Goal: Communication & Community: Share content

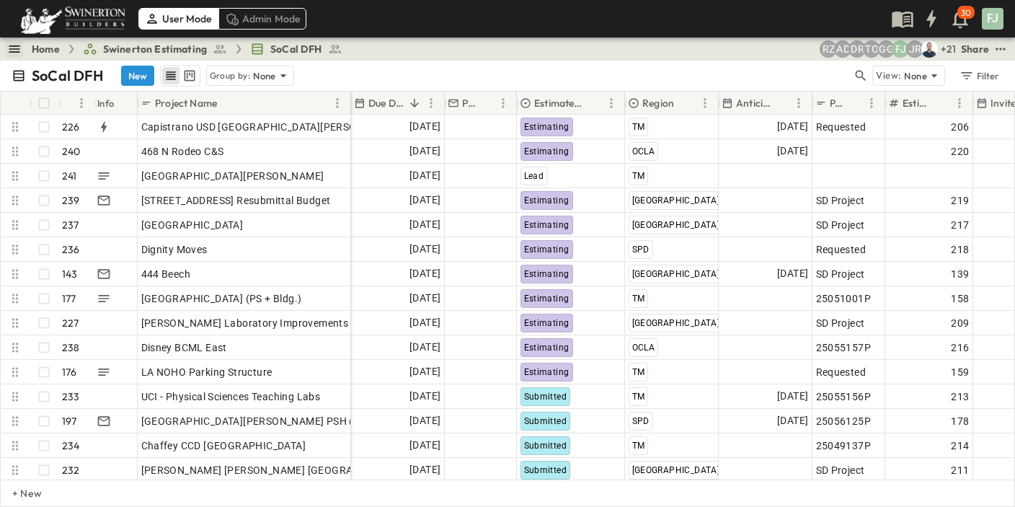
click at [7, 46] on icon "button" at bounding box center [14, 49] width 14 height 14
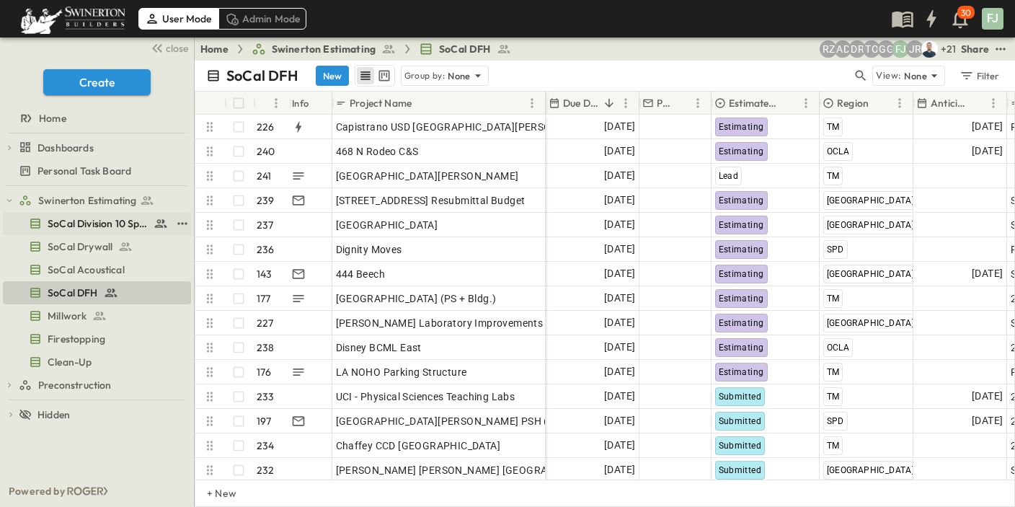
click at [89, 216] on span "SoCal Division 10 Specialties" at bounding box center [98, 223] width 100 height 14
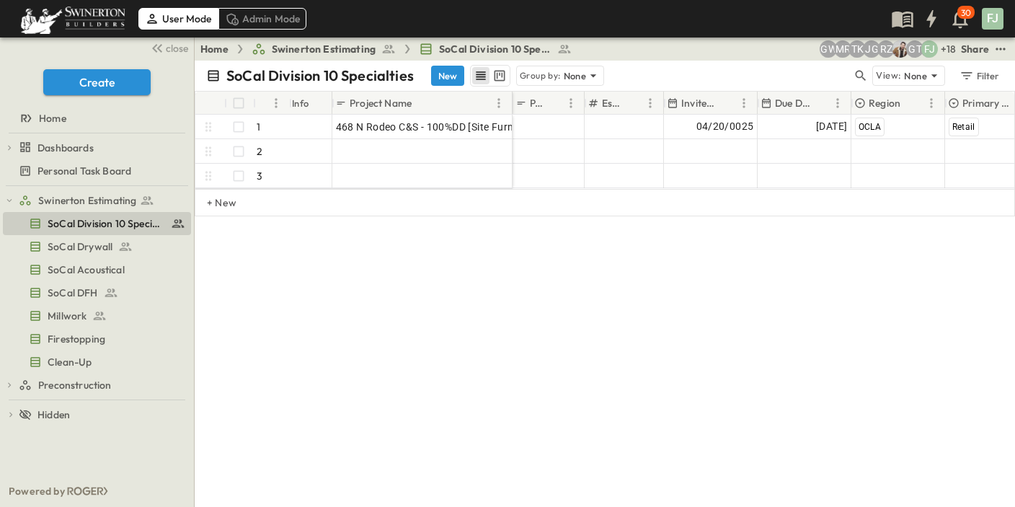
click at [446, 321] on div "SoCal Division 10 Specialties New Group by: None View: None Filter # Info Proje…" at bounding box center [605, 284] width 820 height 446
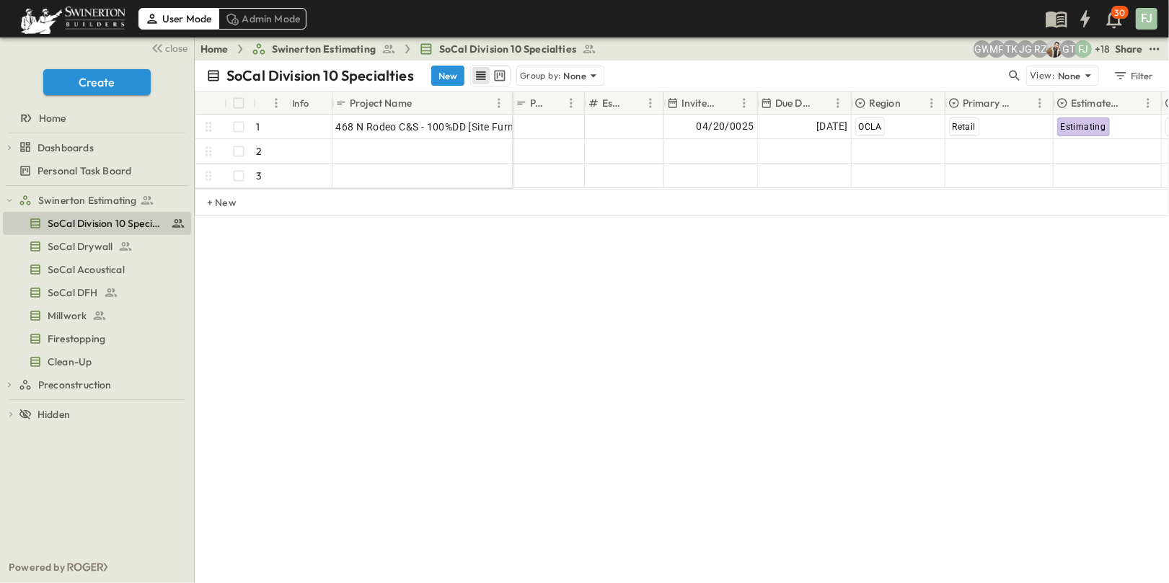
click at [167, 36] on div "User Mode Admin Mode 30 FJ" at bounding box center [583, 18] width 1166 height 37
click at [161, 44] on icon "button" at bounding box center [158, 48] width 5 height 9
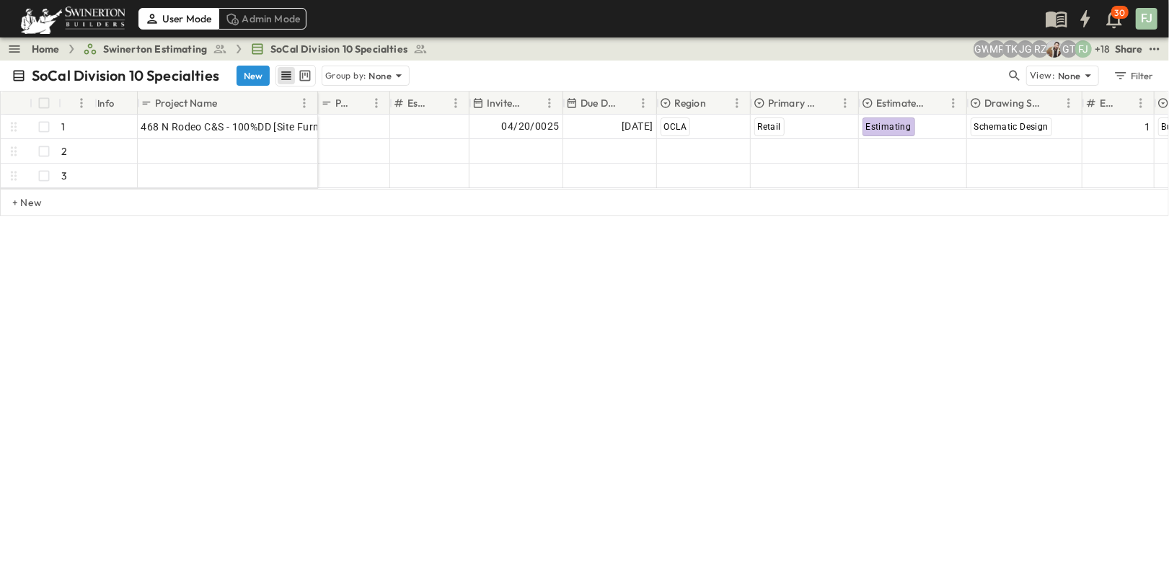
click at [683, 473] on div "SoCal Division 10 Specialties New Group by: None View: None Filter # Info Proje…" at bounding box center [584, 322] width 1169 height 523
click at [745, 384] on div "SoCal Division 10 Specialties New Group by: None View: None Filter # Info Proje…" at bounding box center [584, 322] width 1169 height 523
click at [475, 326] on div "SoCal Division 10 Specialties New Group by: None View: None Filter # Info Proje…" at bounding box center [584, 322] width 1169 height 523
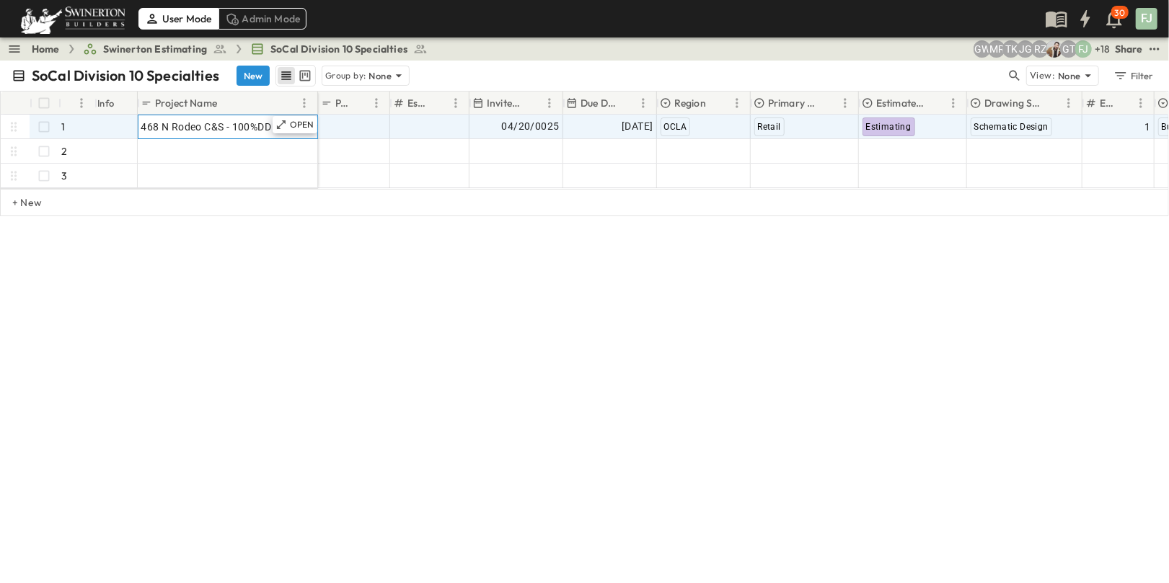
click at [245, 117] on div "468 N Rodeo C&S - 100%DD [Site Furnishings]" at bounding box center [227, 127] width 173 height 20
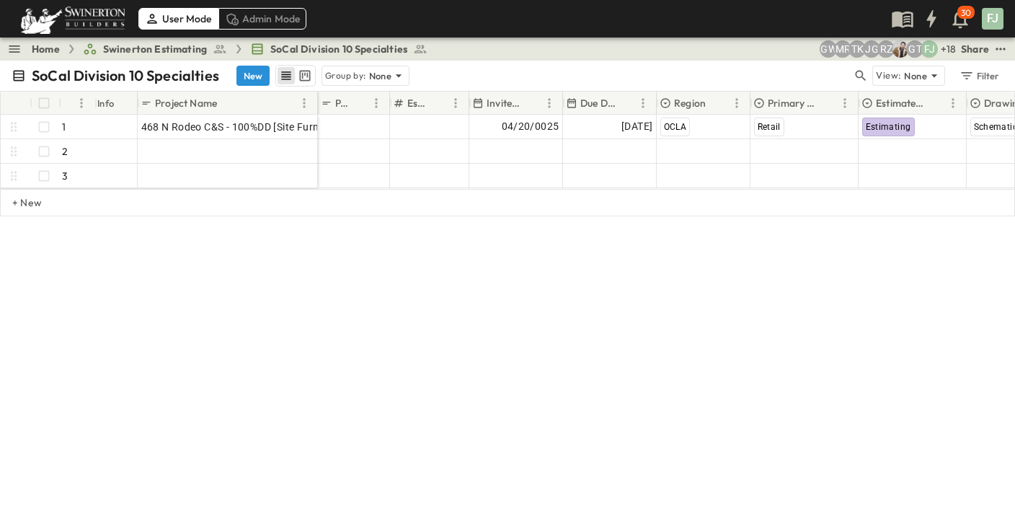
click at [613, 298] on div "SoCal Division 10 Specialties New Group by: None View: None Filter # Info Proje…" at bounding box center [507, 284] width 1015 height 446
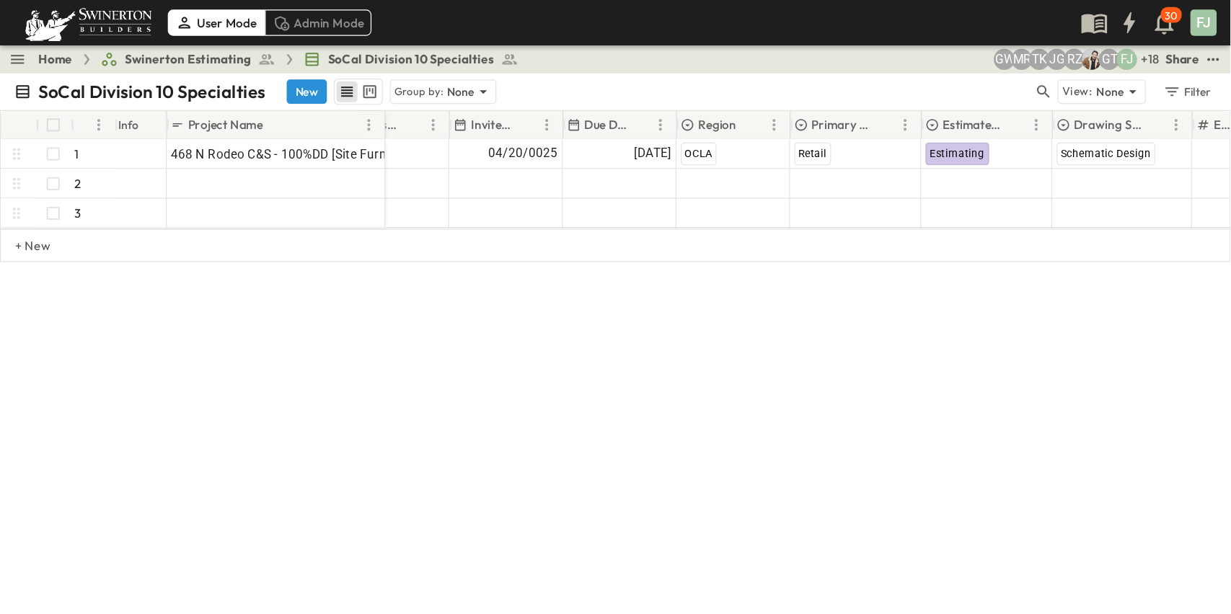
scroll to position [0, 37]
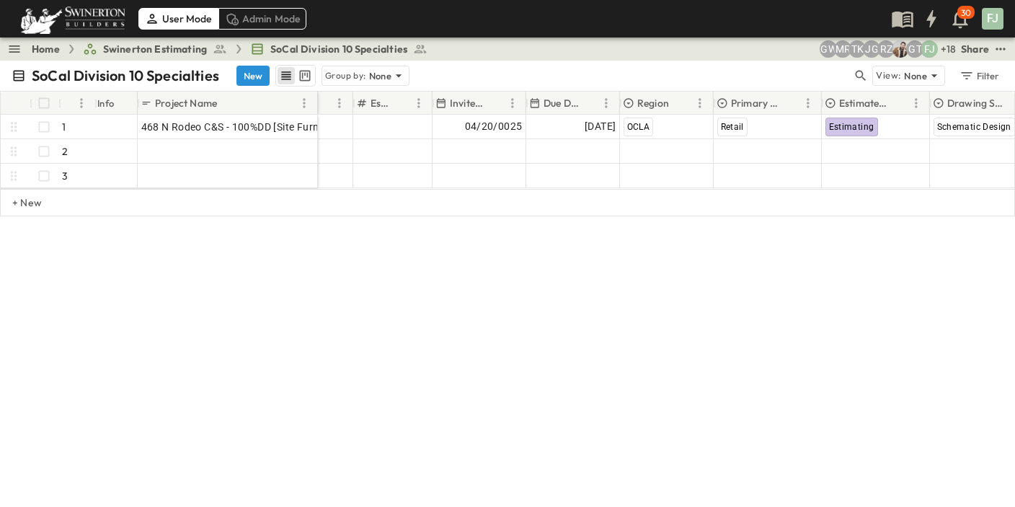
click at [684, 422] on div "SoCal Division 10 Specialties New Group by: None View: None Filter # Info Proje…" at bounding box center [507, 284] width 1015 height 446
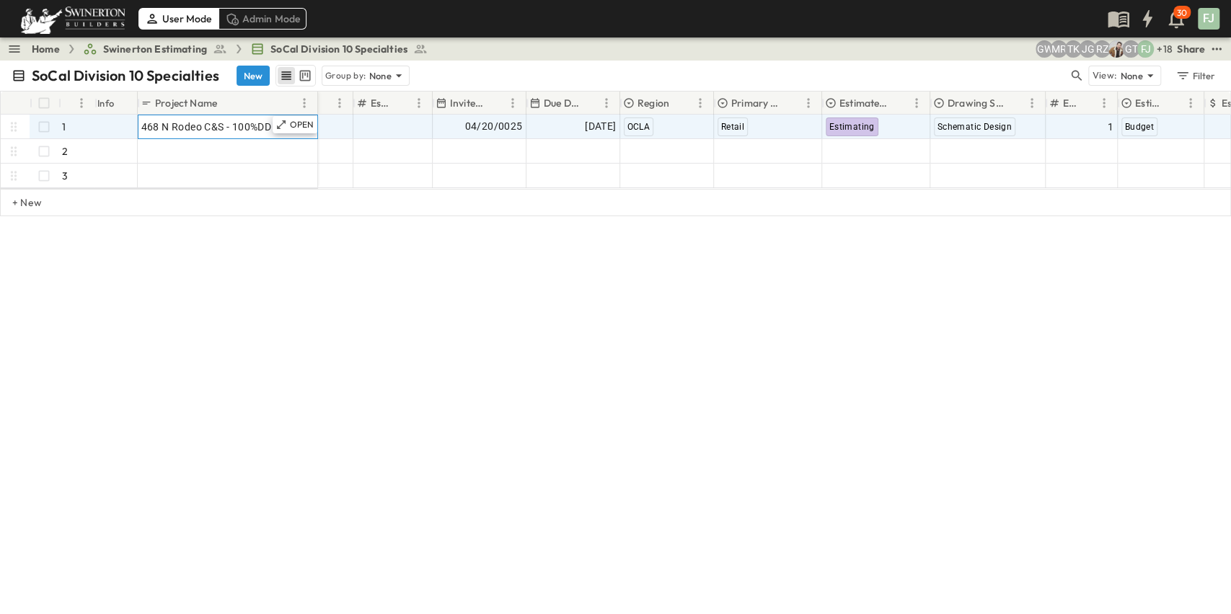
click at [195, 120] on span "468 N Rodeo C&S - 100%DD [Site Furnishings]" at bounding box center [248, 127] width 215 height 14
click at [35, 47] on link "Home" at bounding box center [46, 49] width 28 height 14
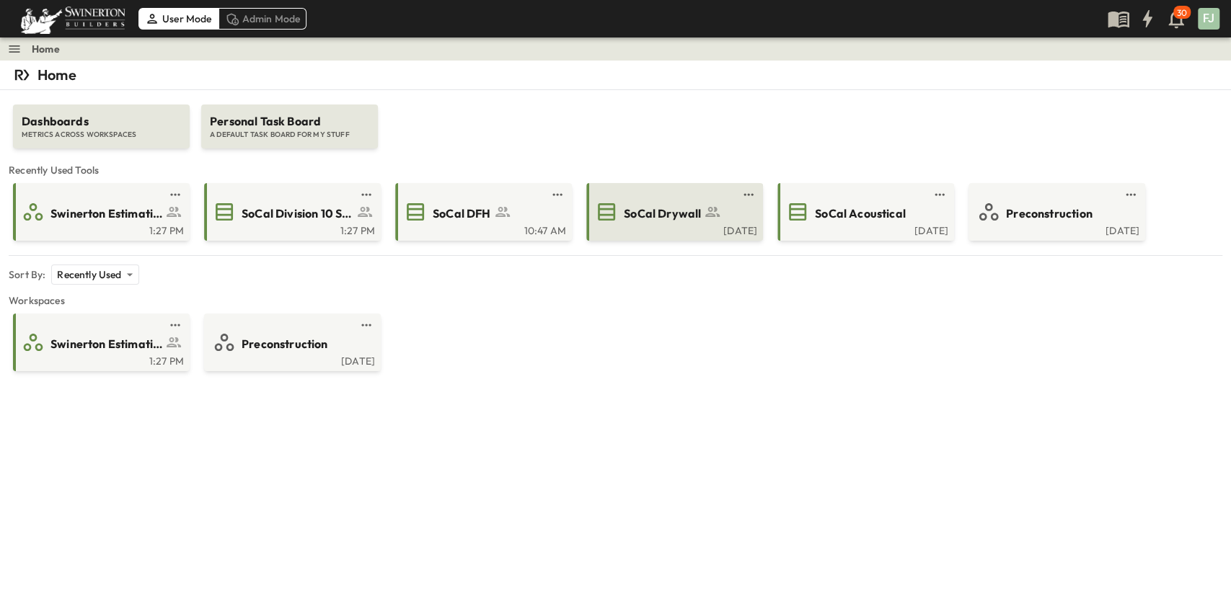
click at [639, 205] on span "SoCal Drywall" at bounding box center [662, 213] width 77 height 17
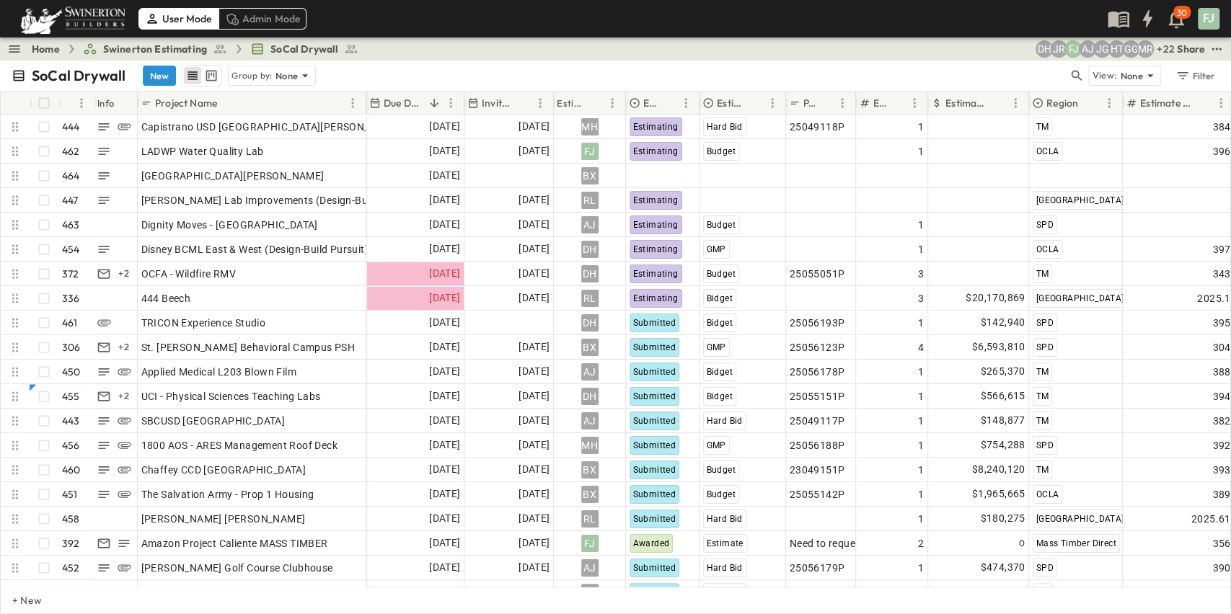
click at [427, 65] on div "SoCal Drywall New Group by: None" at bounding box center [540, 76] width 1056 height 22
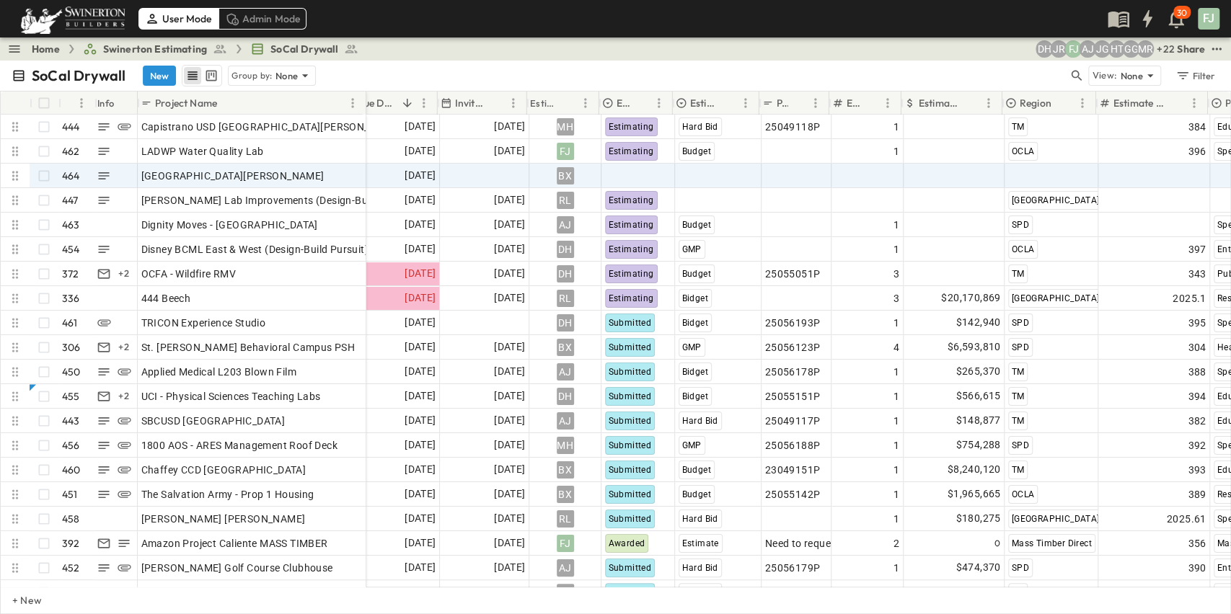
scroll to position [0, 29]
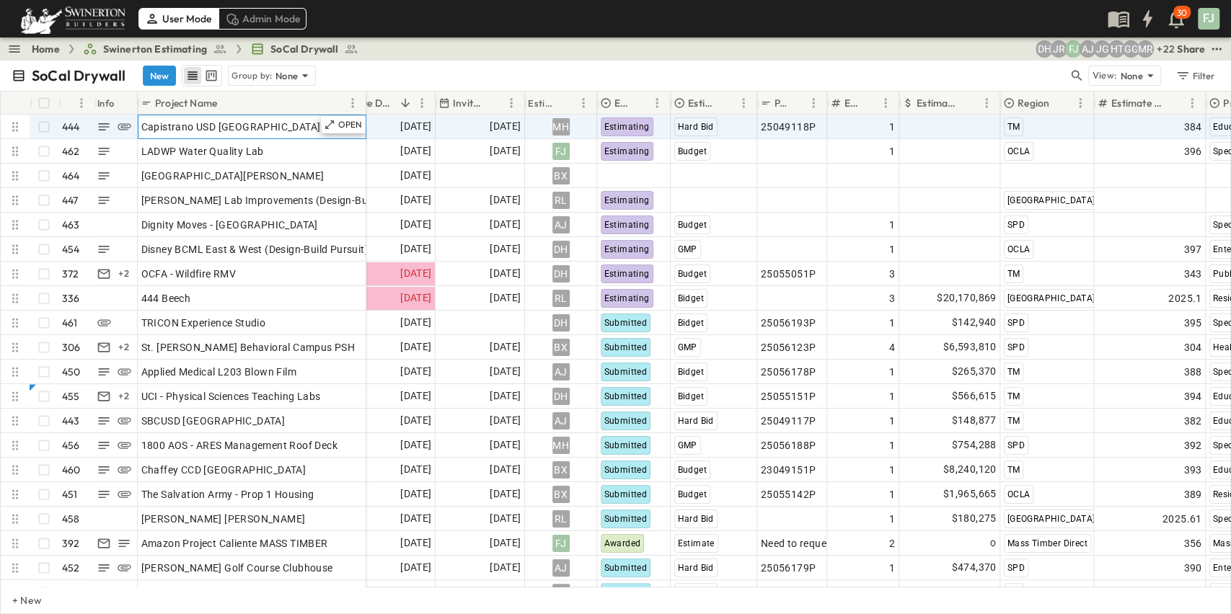
click at [190, 120] on span "Capistrano USD [GEOGRAPHIC_DATA][PERSON_NAME]" at bounding box center [271, 127] width 260 height 14
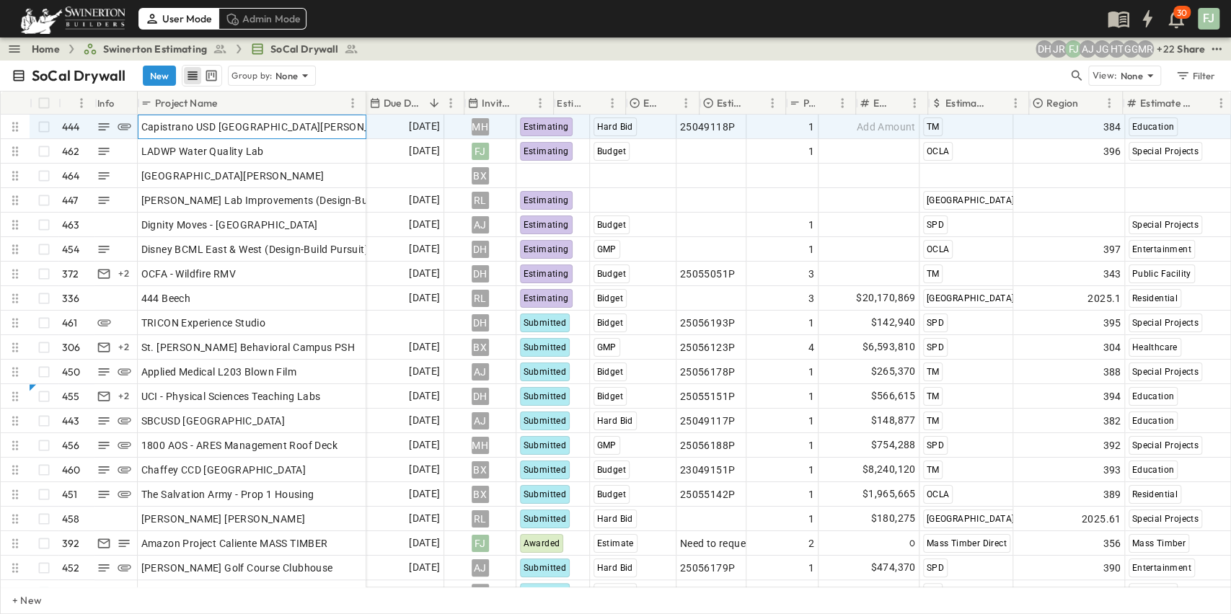
scroll to position [0, 0]
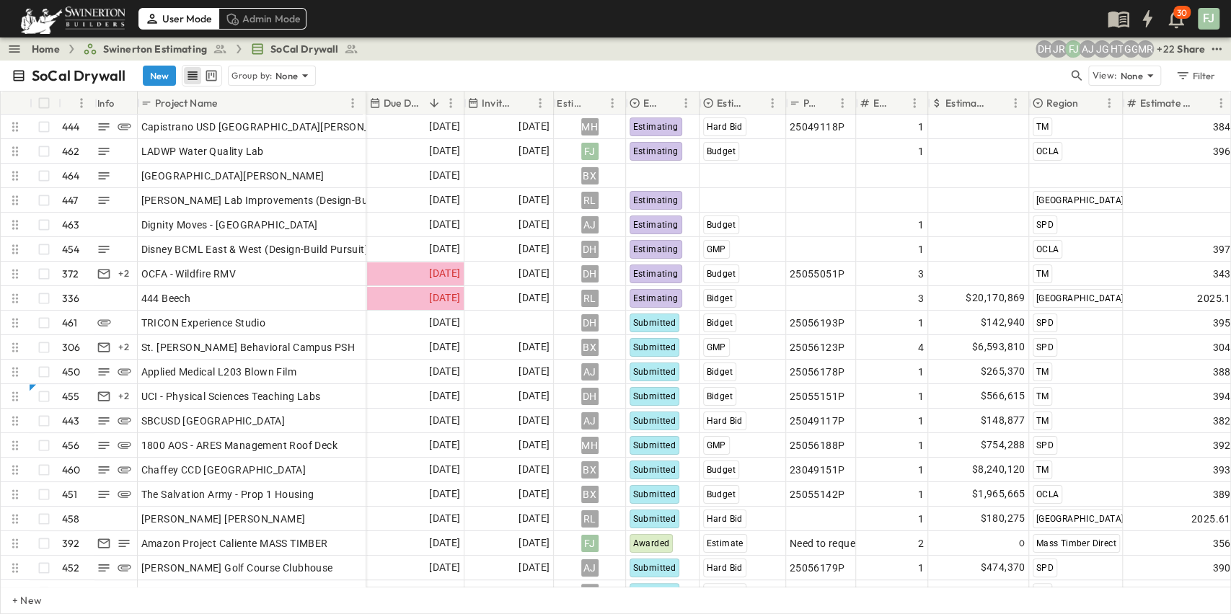
click at [363, 65] on div "SoCal Drywall New Group by: None" at bounding box center [540, 76] width 1056 height 22
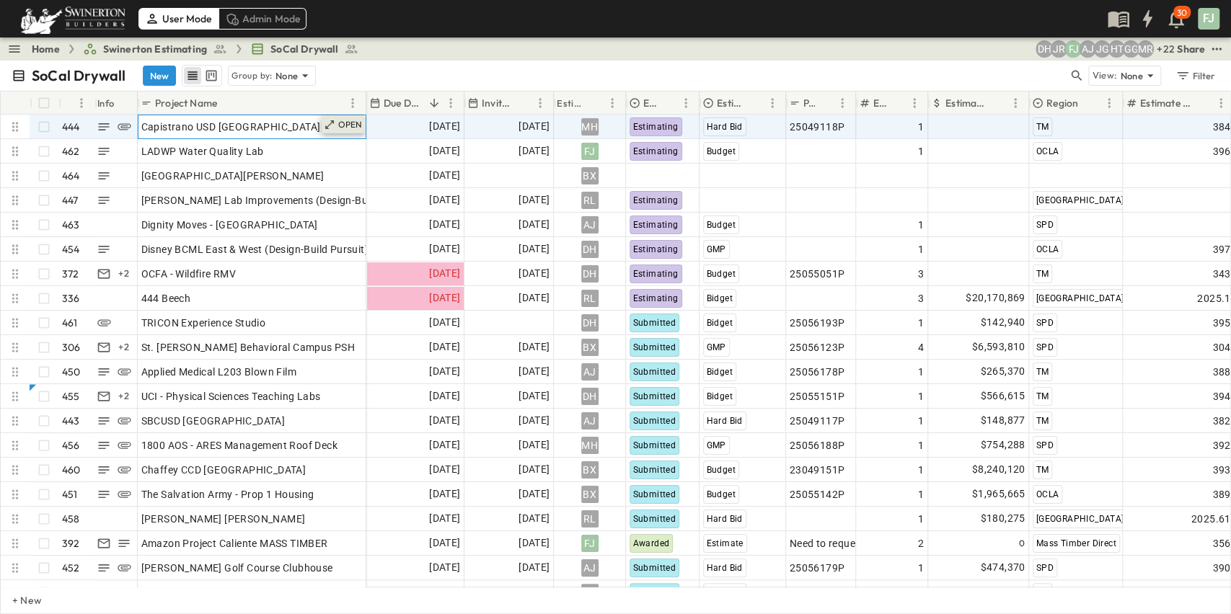
click at [351, 119] on p "OPEN" at bounding box center [350, 125] width 25 height 12
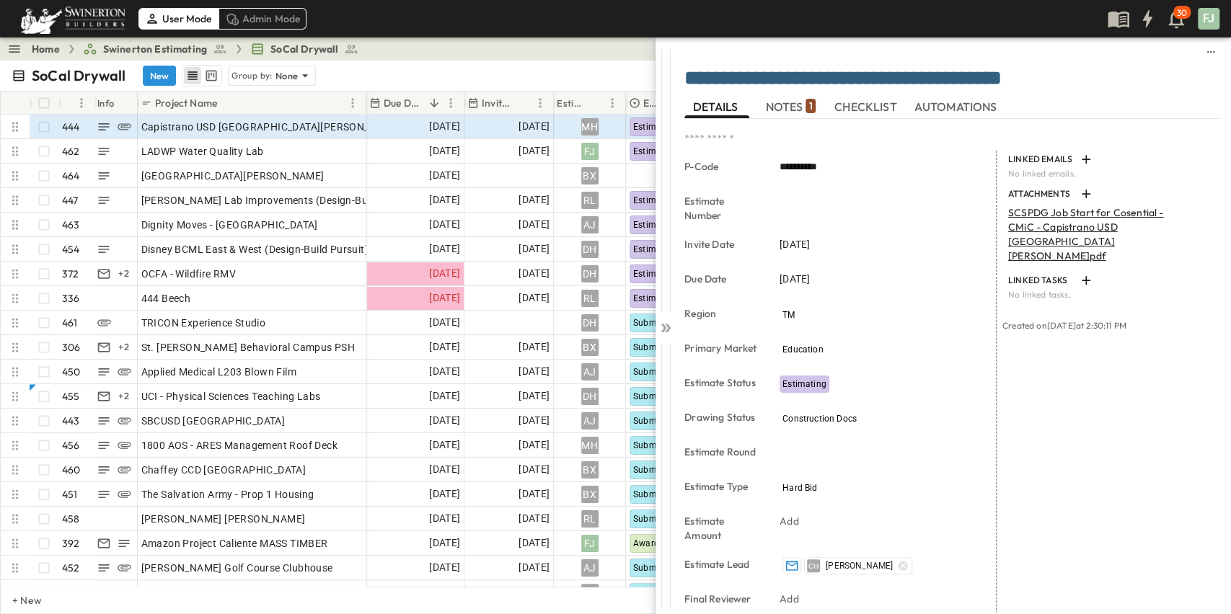
click at [782, 103] on span "NOTES 1" at bounding box center [790, 106] width 50 height 13
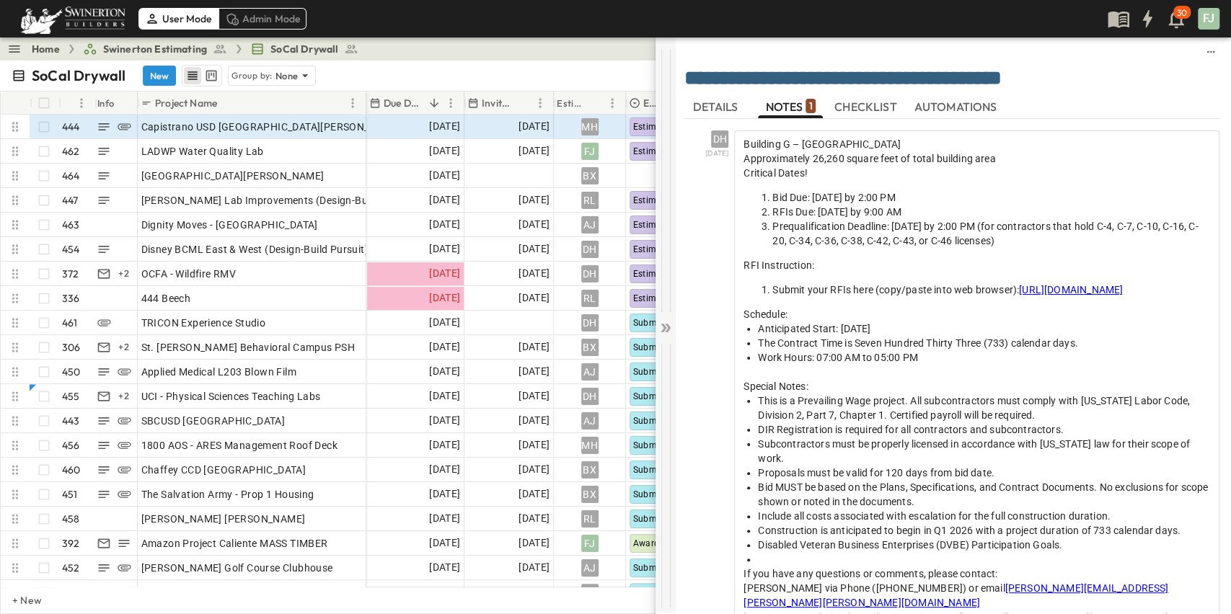
click at [665, 324] on icon at bounding box center [663, 328] width 6 height 9
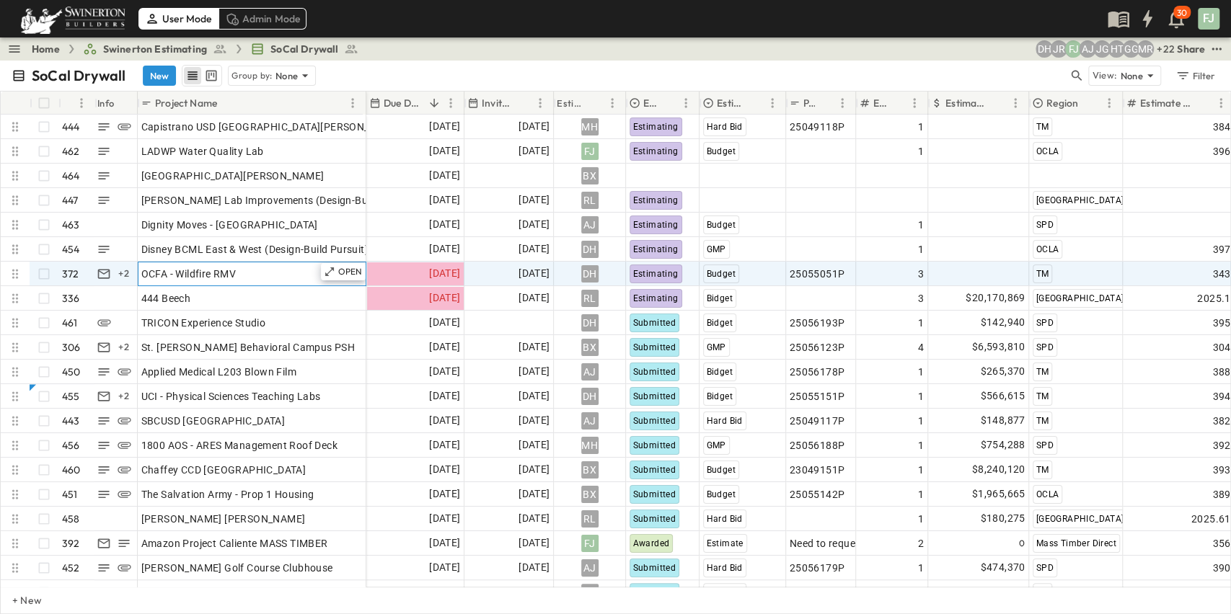
click at [223, 264] on div "OCFA - Wildfire RMV" at bounding box center [251, 274] width 221 height 20
click at [347, 263] on div "OPEN" at bounding box center [343, 271] width 45 height 17
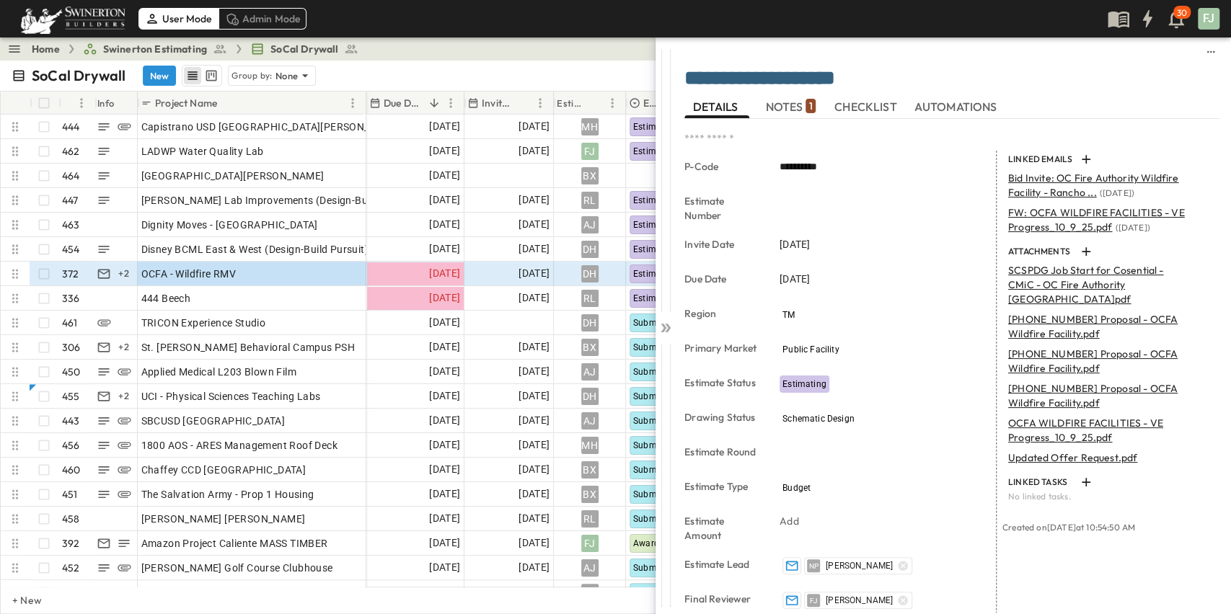
click at [784, 109] on span "NOTES 1" at bounding box center [790, 106] width 50 height 13
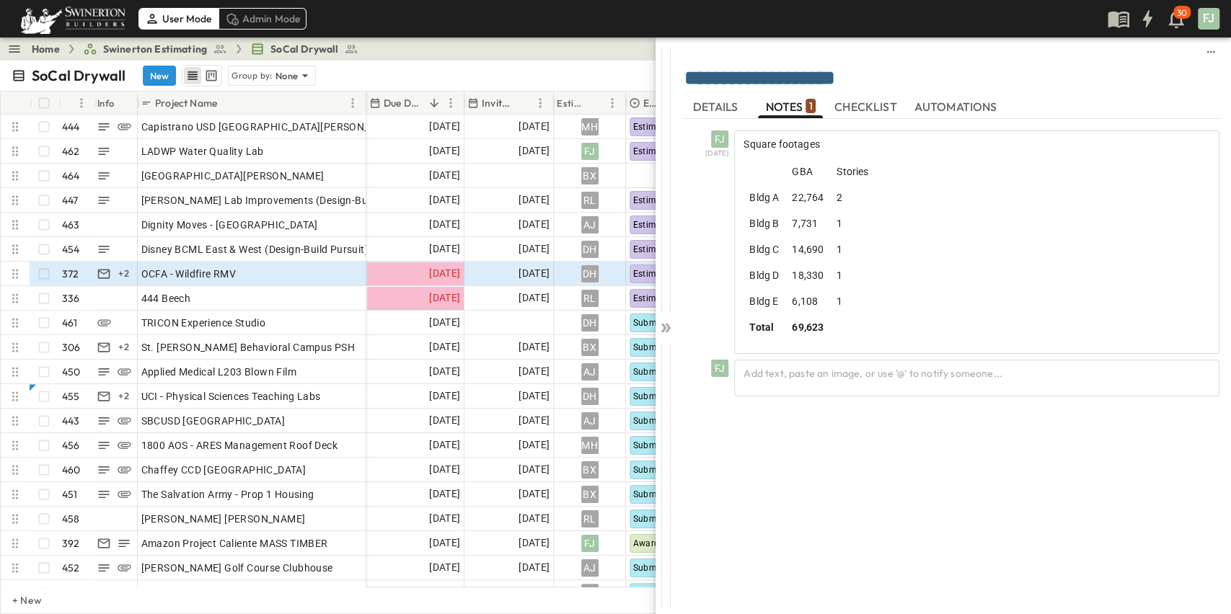
click at [710, 112] on button "DETAILS" at bounding box center [716, 106] width 65 height 23
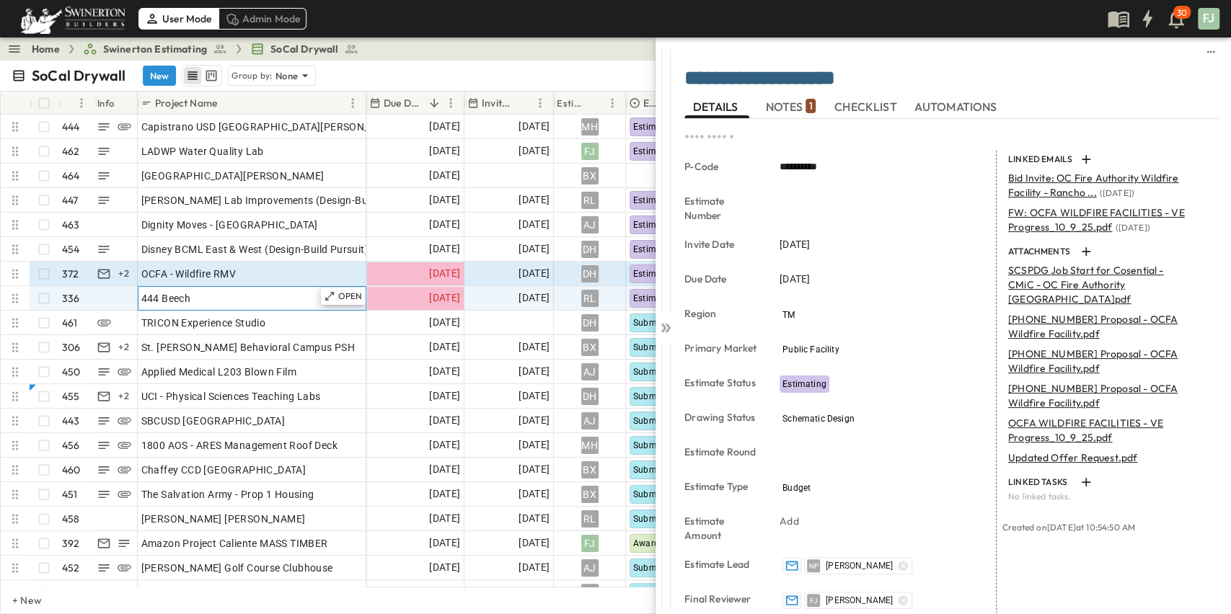
click at [191, 288] on div "444 Beech" at bounding box center [251, 298] width 221 height 20
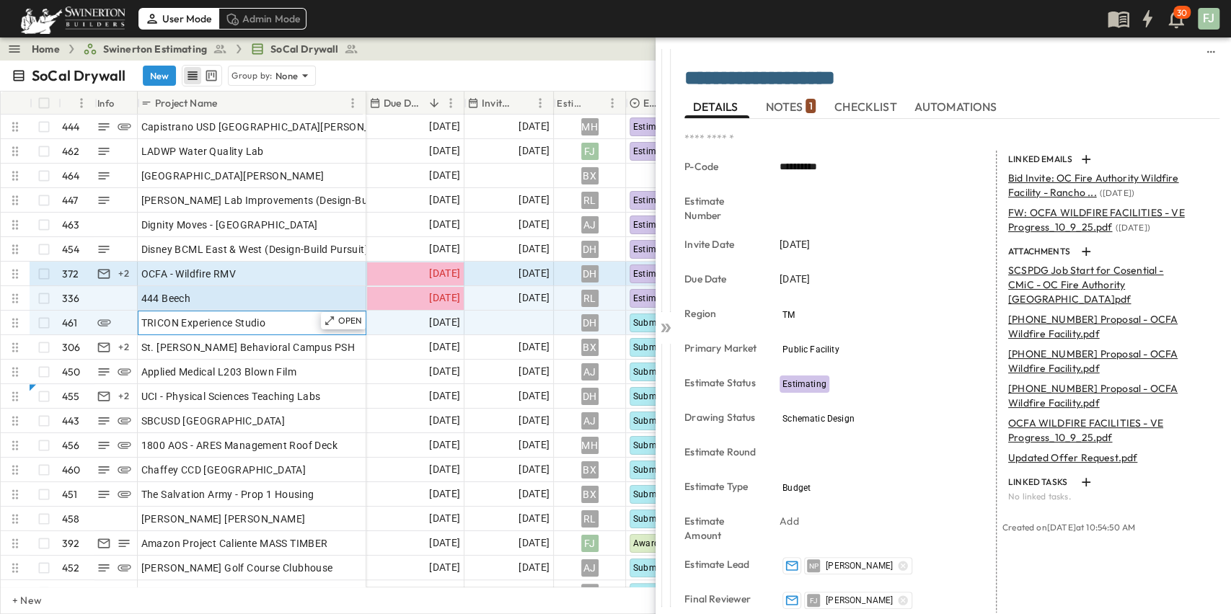
click at [188, 316] on span "TRICON Experience Studio" at bounding box center [203, 323] width 125 height 14
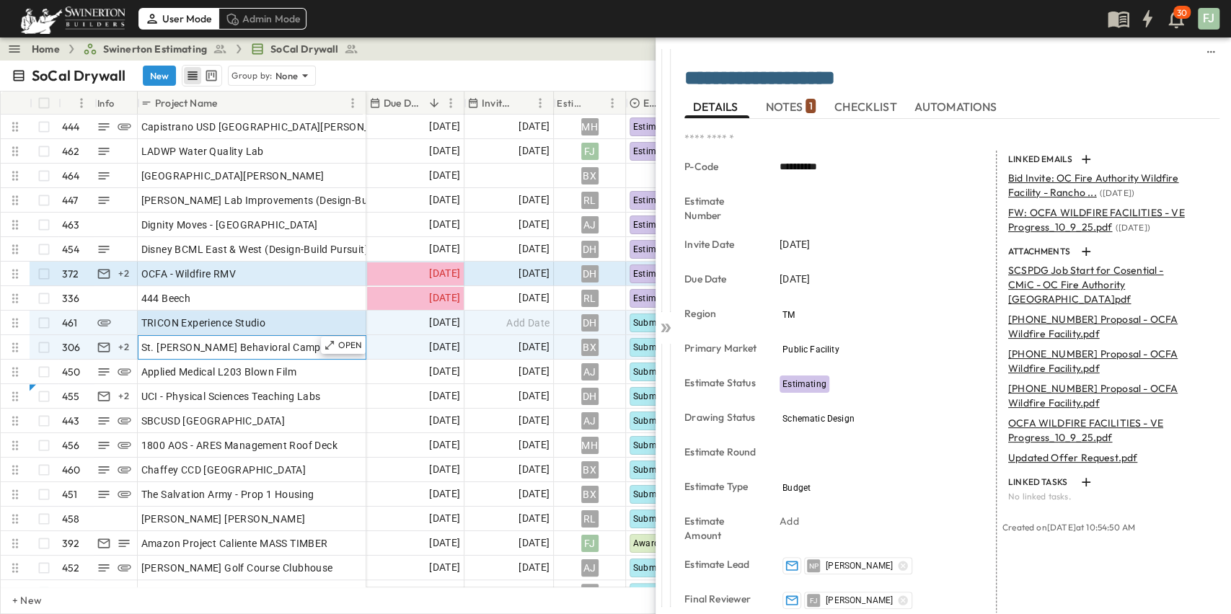
click at [188, 340] on span "St. [PERSON_NAME] Behavioral Campus PSH" at bounding box center [248, 347] width 214 height 14
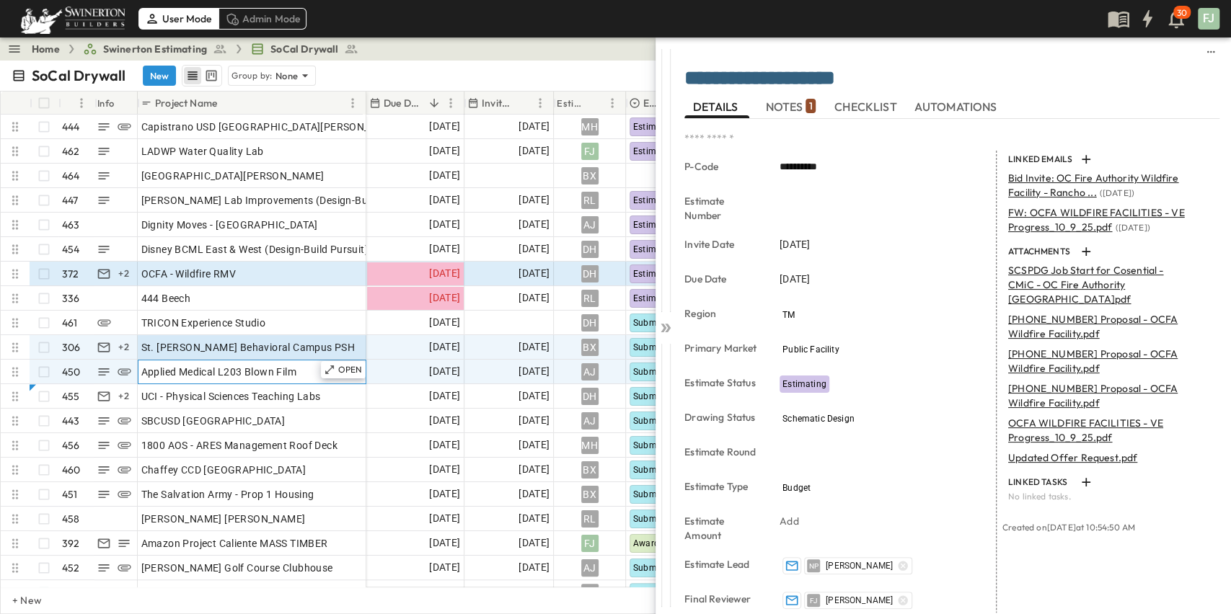
click at [195, 365] on span "Applied Medical L203 Blown Film" at bounding box center [218, 372] width 155 height 14
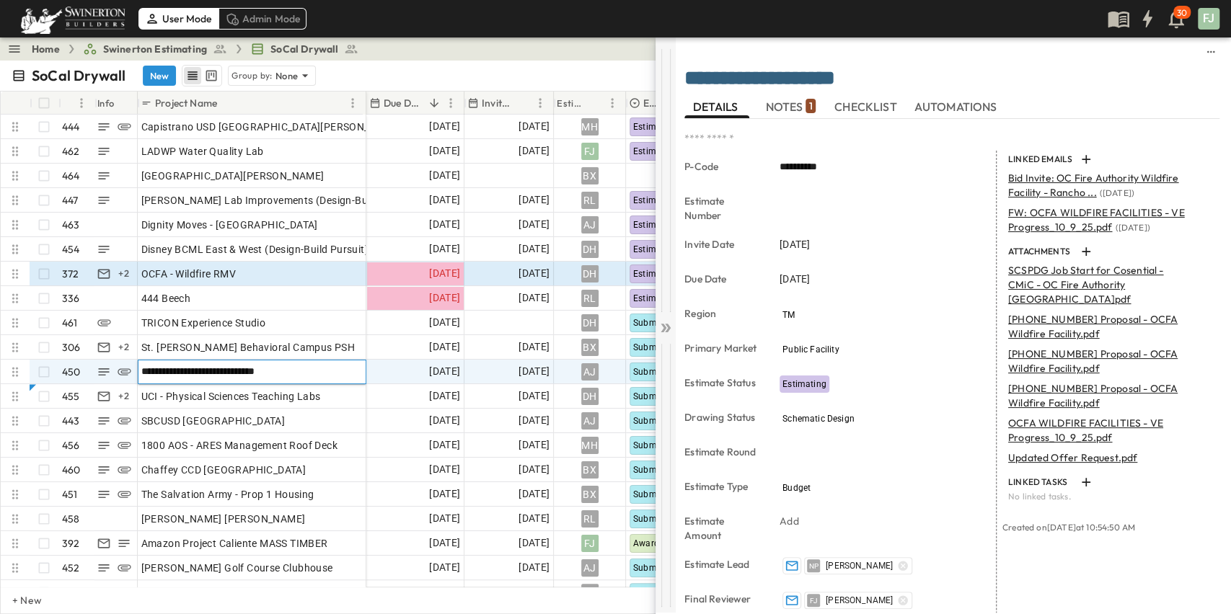
click at [663, 322] on icon at bounding box center [665, 328] width 14 height 14
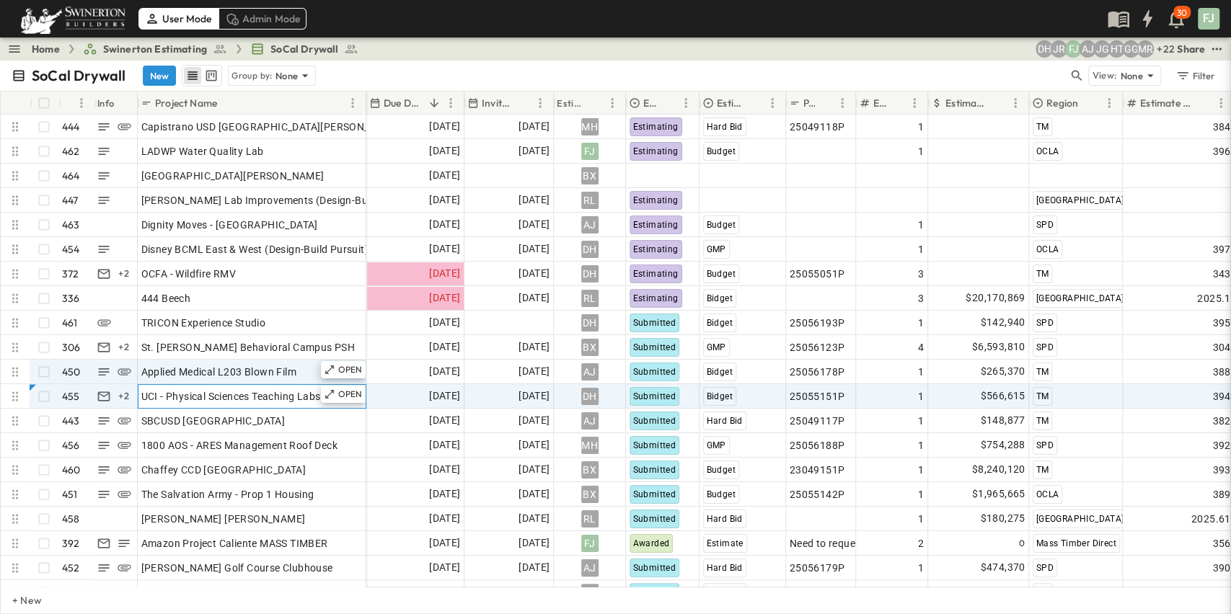
click at [218, 389] on span "UCI - Physical Sciences Teaching Labs" at bounding box center [231, 396] width 180 height 14
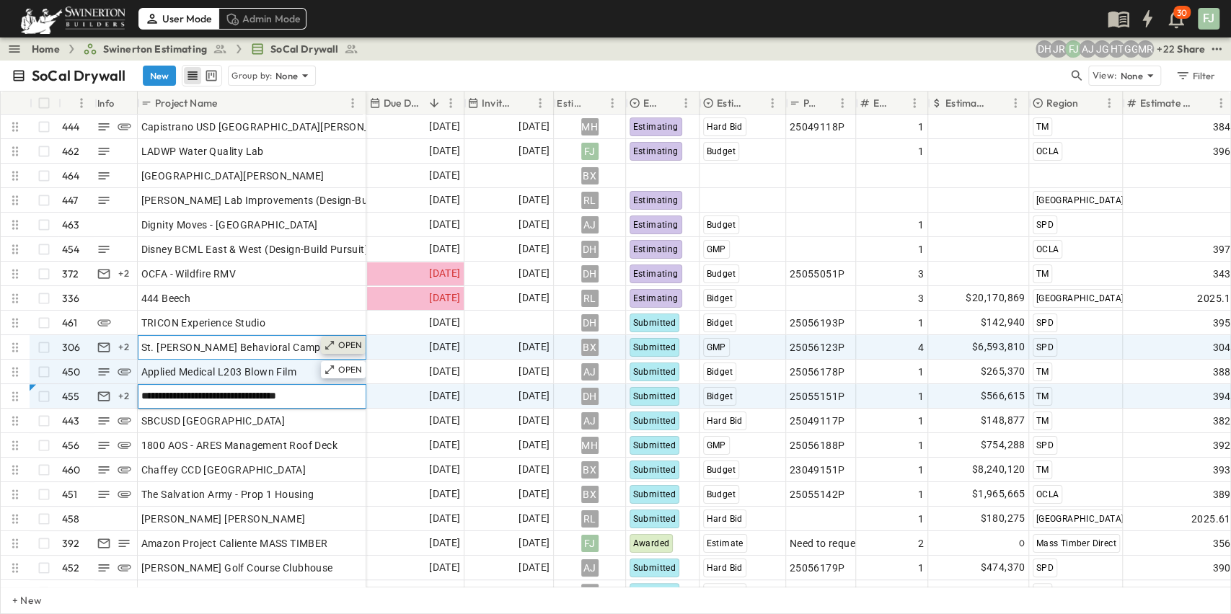
click at [335, 340] on icon at bounding box center [330, 346] width 12 height 12
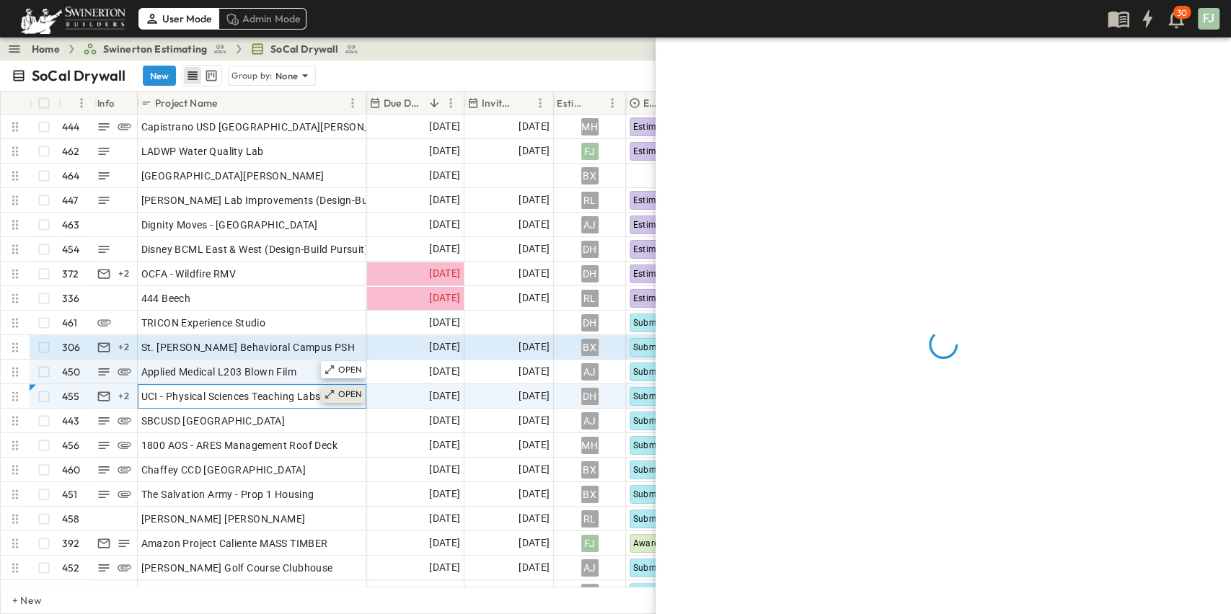
click at [347, 386] on div "OPEN" at bounding box center [343, 394] width 45 height 17
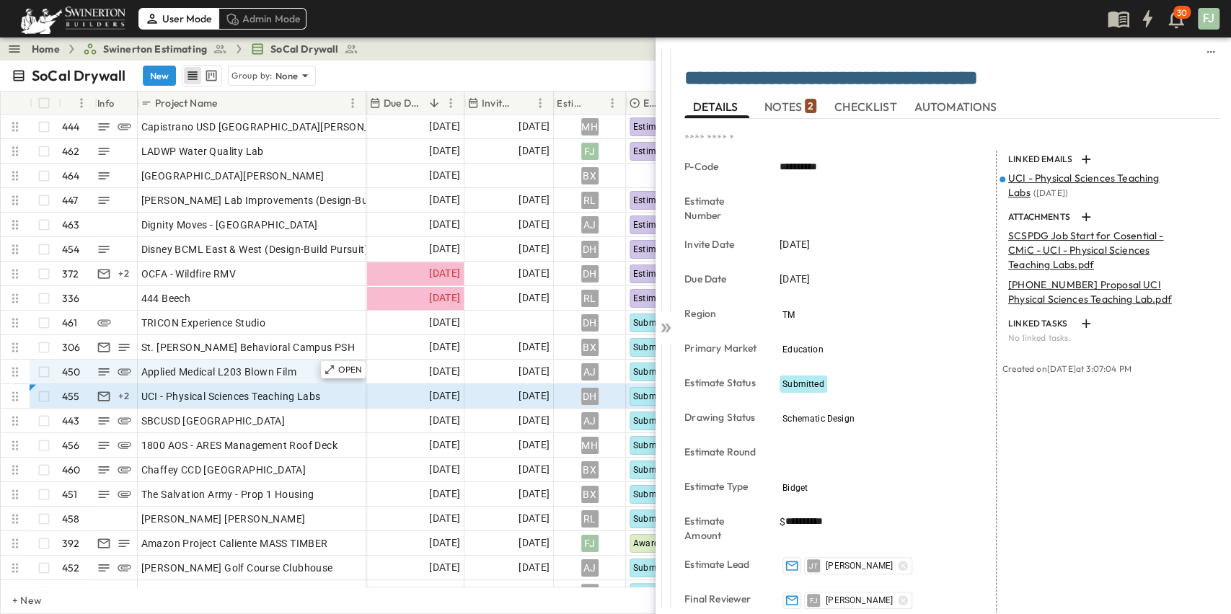
click at [785, 104] on span "NOTES 2" at bounding box center [790, 106] width 52 height 13
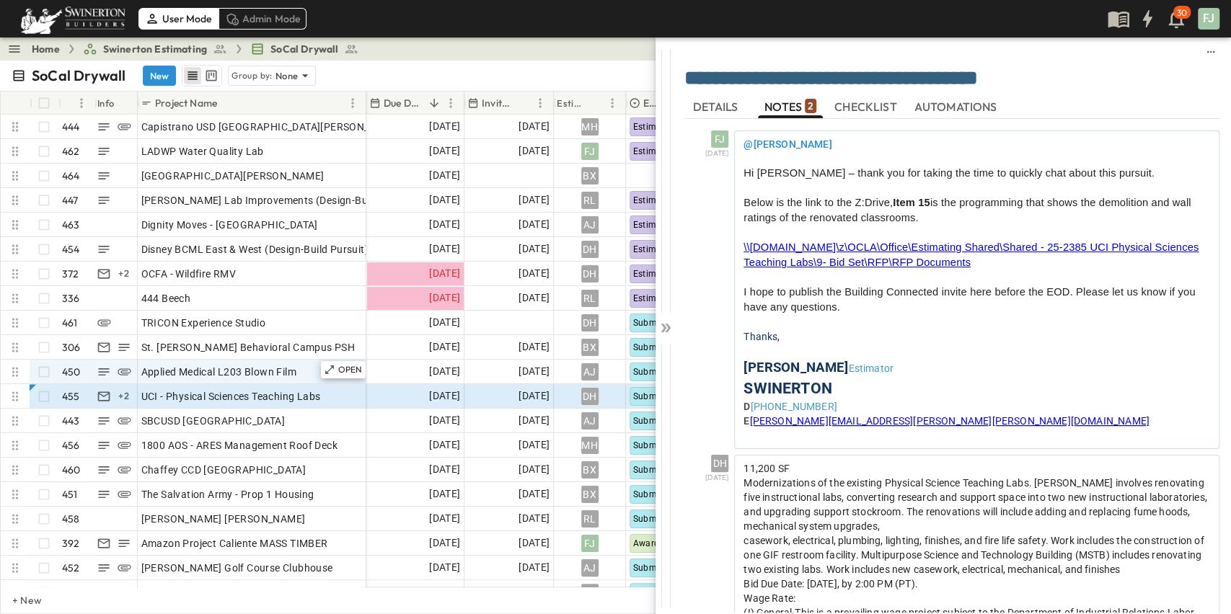
drag, startPoint x: 686, startPoint y: 72, endPoint x: 1112, endPoint y: 71, distance: 426.1
click at [1014, 71] on textarea "**********" at bounding box center [951, 79] width 535 height 25
click at [699, 105] on span "DETAILS" at bounding box center [717, 106] width 48 height 13
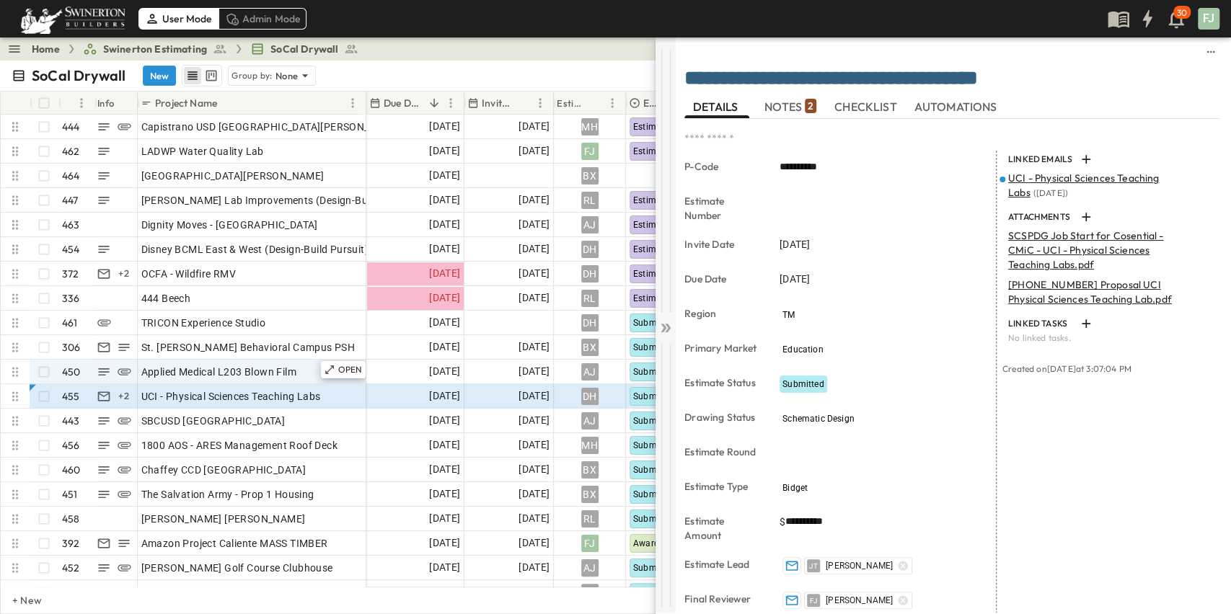
click at [664, 324] on icon at bounding box center [663, 328] width 6 height 9
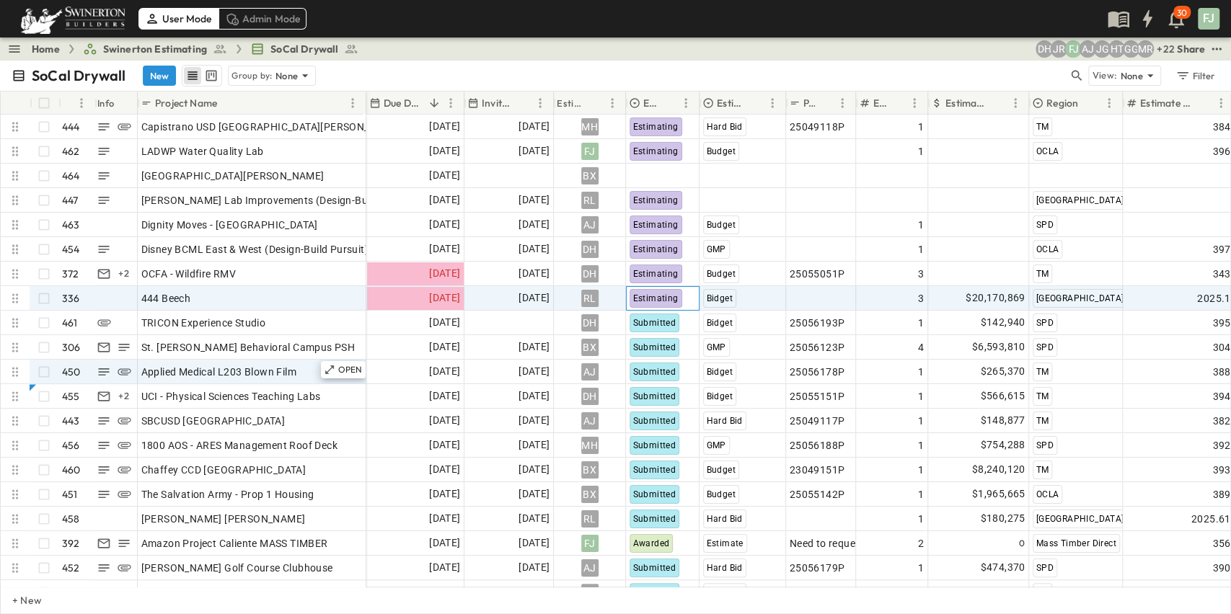
click at [689, 287] on div "Estimating" at bounding box center [663, 298] width 72 height 23
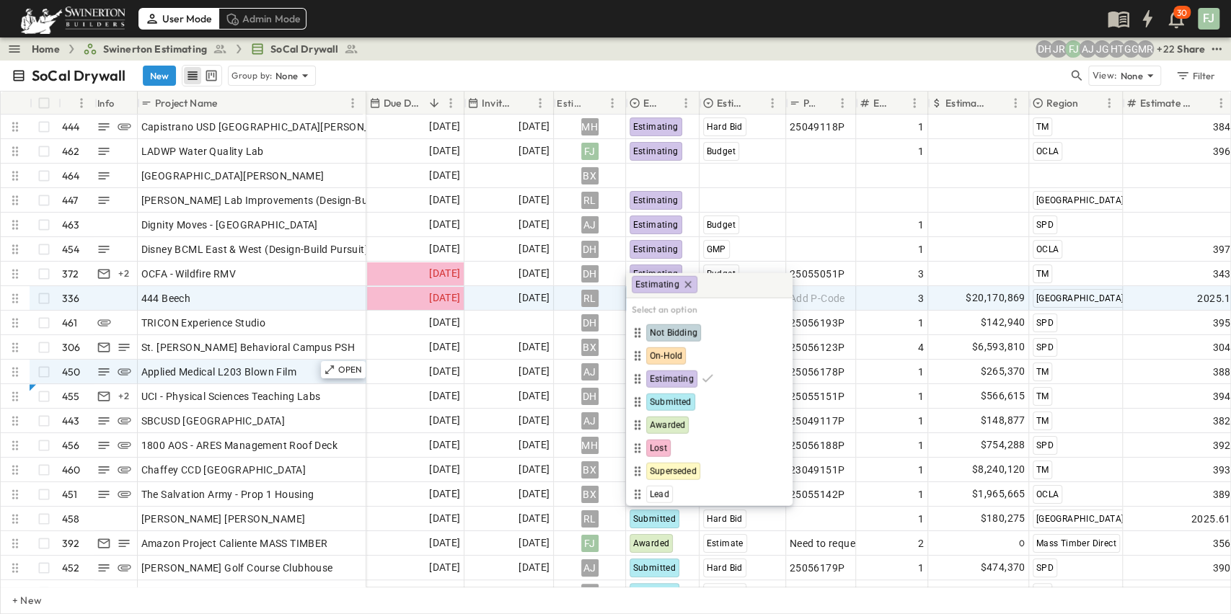
click at [758, 61] on div "SoCal Drywall New Group by: None View: None Filter" at bounding box center [615, 76] width 1231 height 30
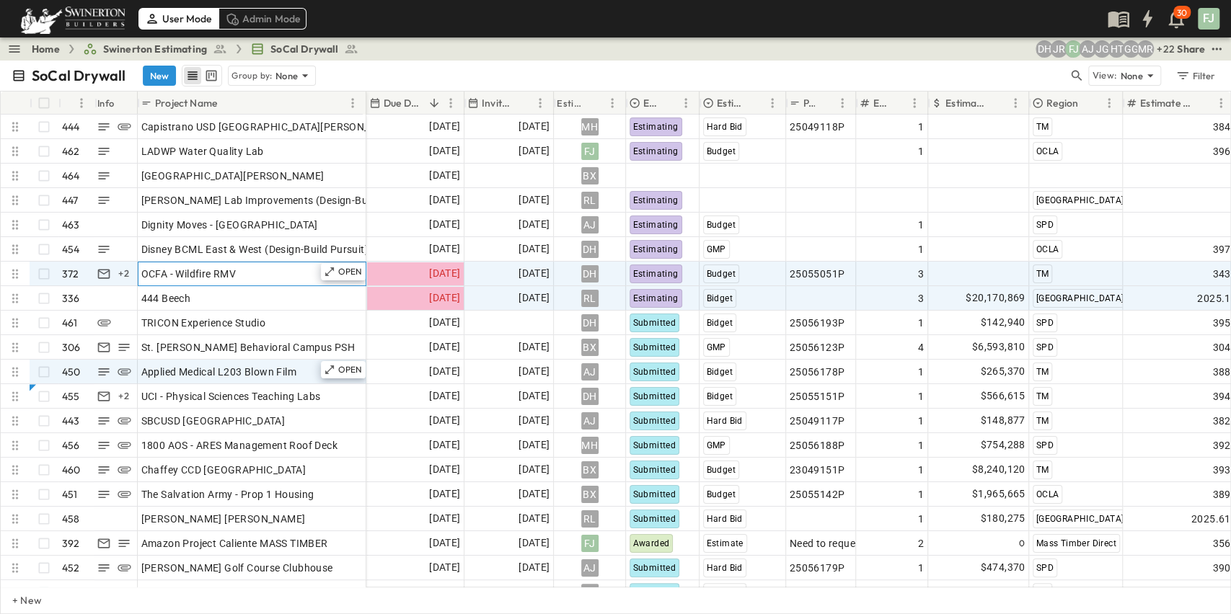
click at [203, 264] on div "OCFA - Wildfire RMV" at bounding box center [251, 274] width 221 height 20
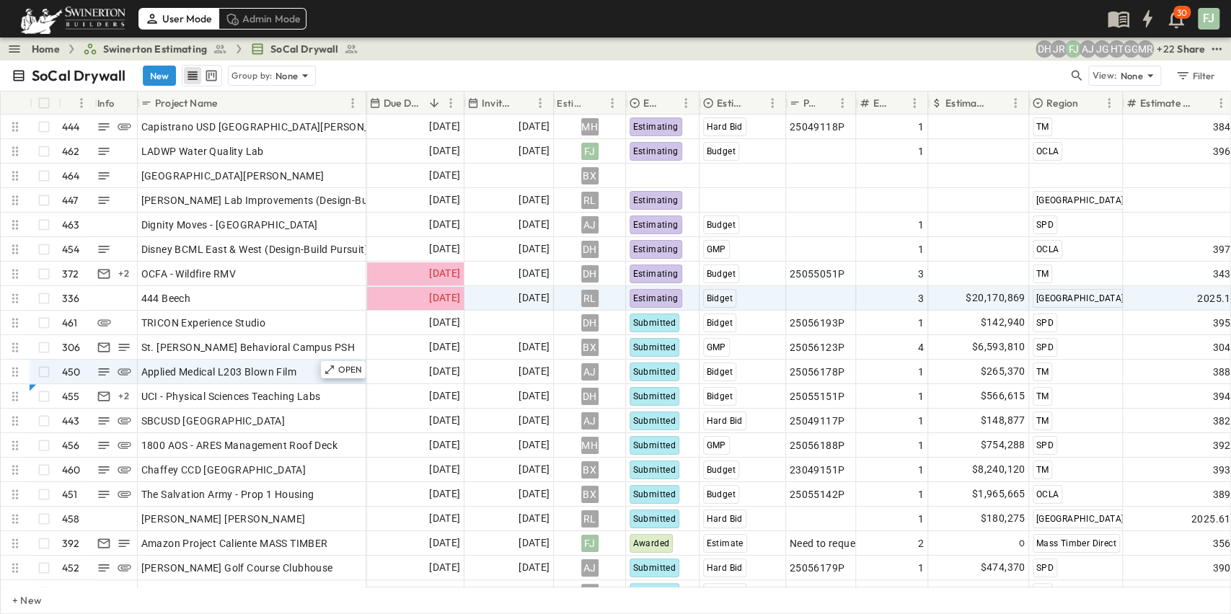
click at [1014, 42] on div "Share" at bounding box center [1191, 49] width 28 height 14
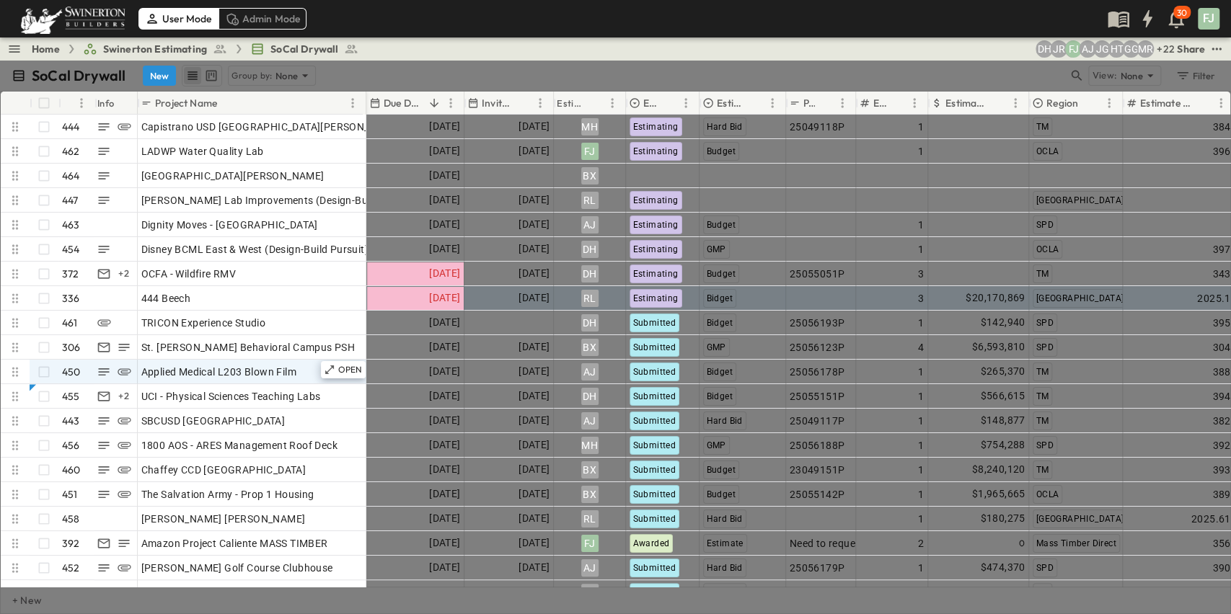
scroll to position [256, 0]
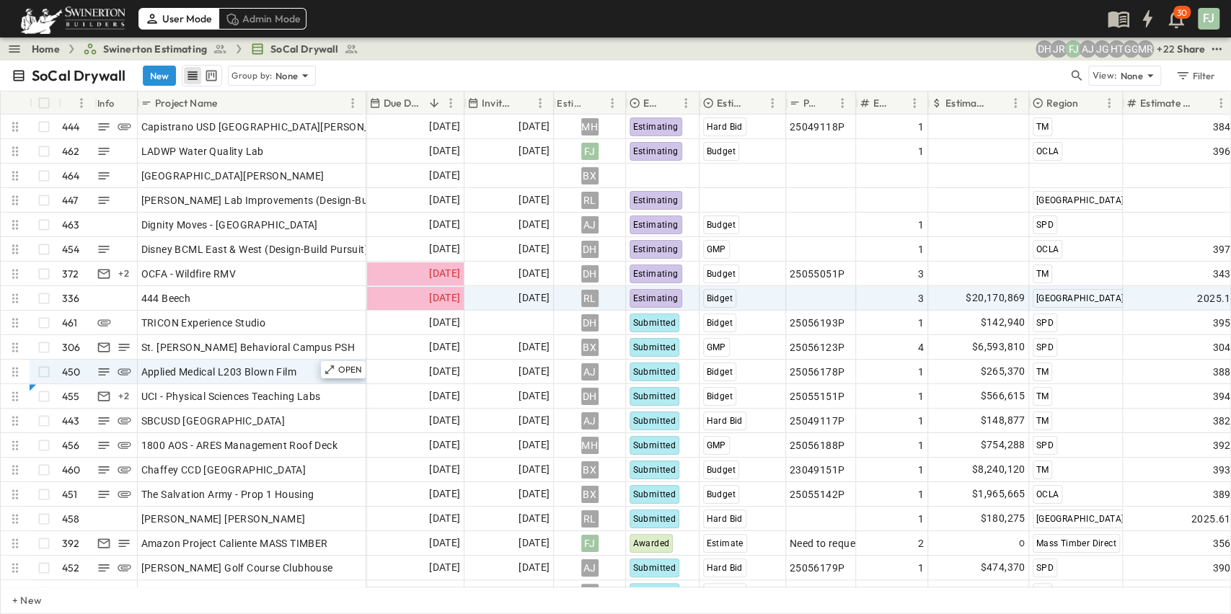
click at [899, 45] on div "+ 22 MR GG HT JG AJ [PERSON_NAME] DH" at bounding box center [956, 48] width 430 height 17
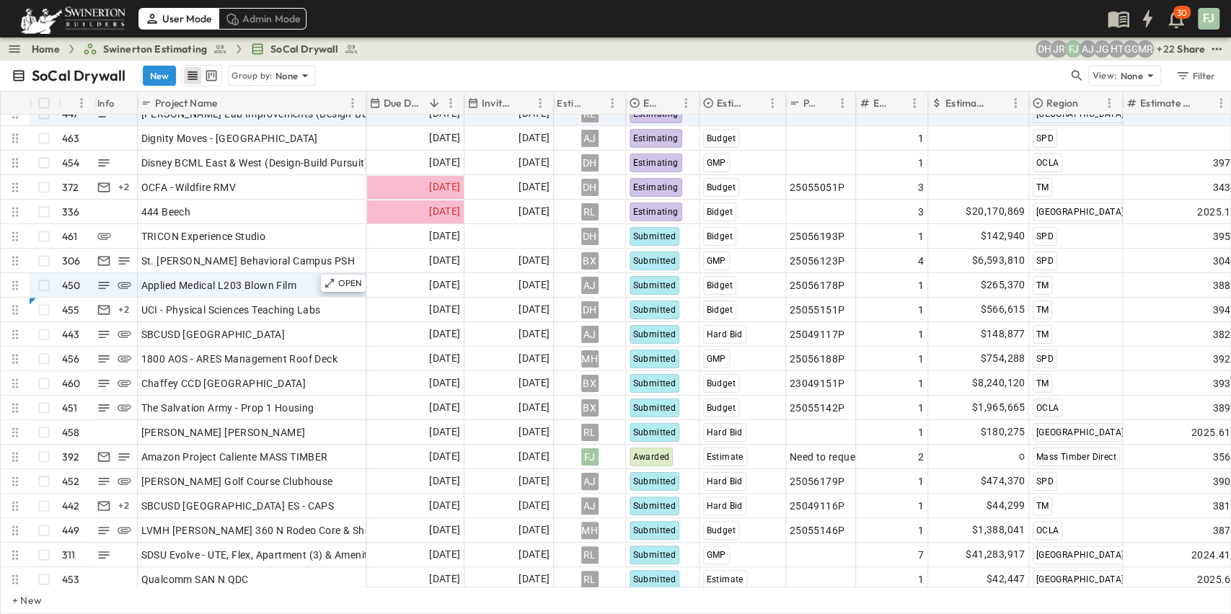
scroll to position [0, 0]
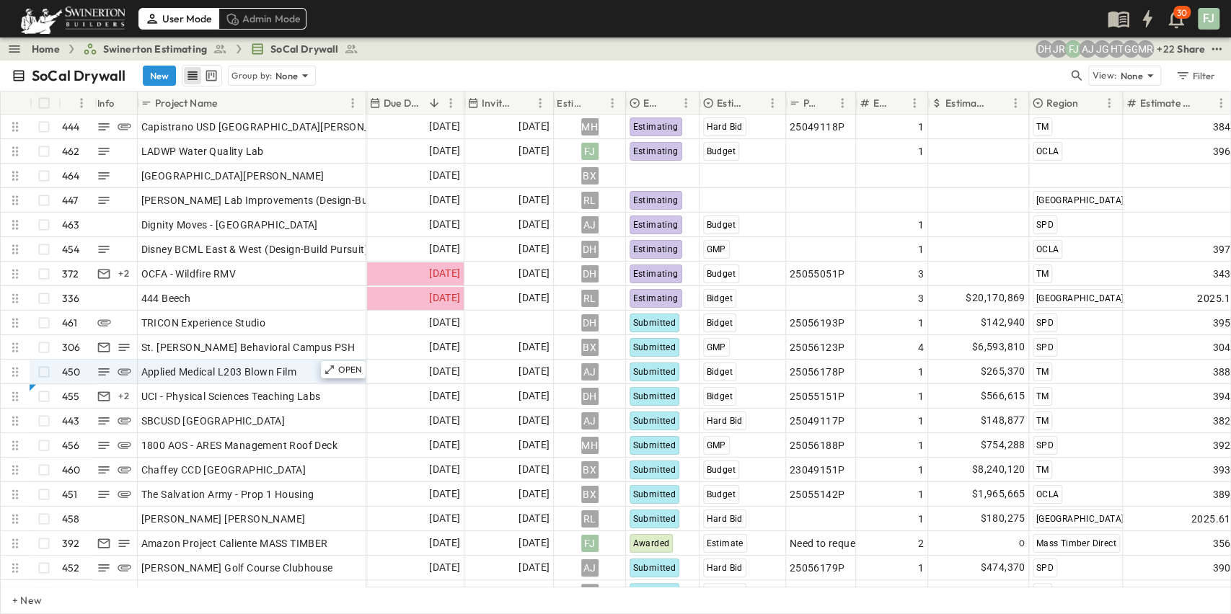
click at [17, 45] on div "Home Swinerton Estimating SoCal Drywall" at bounding box center [186, 48] width 361 height 17
click at [10, 44] on icon "button" at bounding box center [14, 49] width 14 height 14
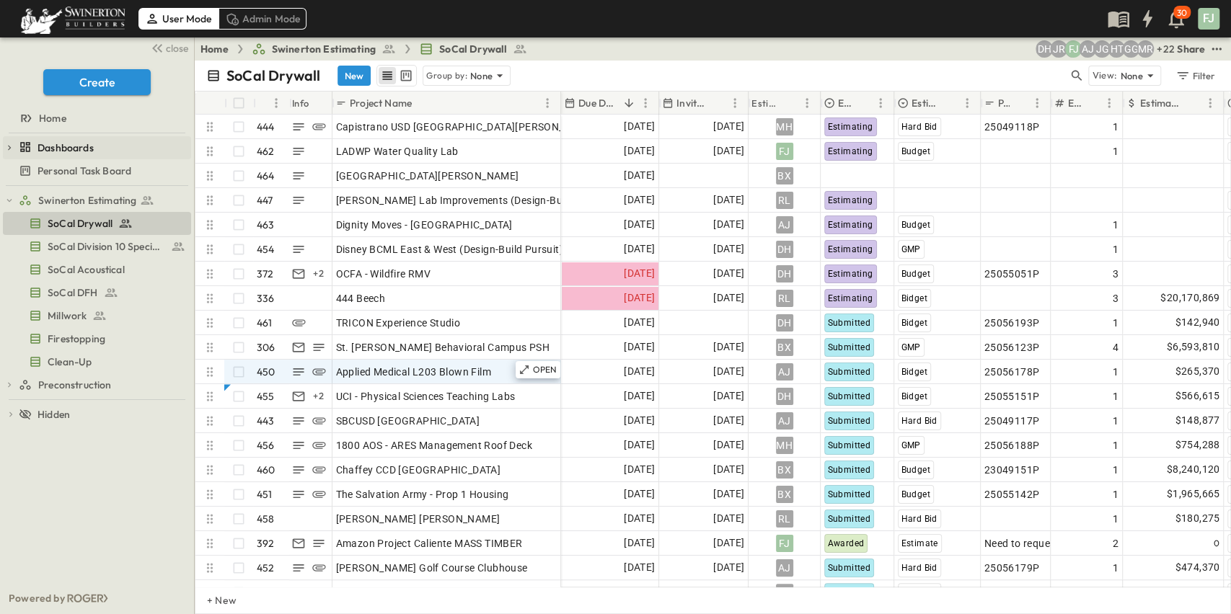
click at [11, 136] on div "Dashboards" at bounding box center [97, 147] width 188 height 23
click at [6, 143] on icon "button" at bounding box center [9, 148] width 10 height 10
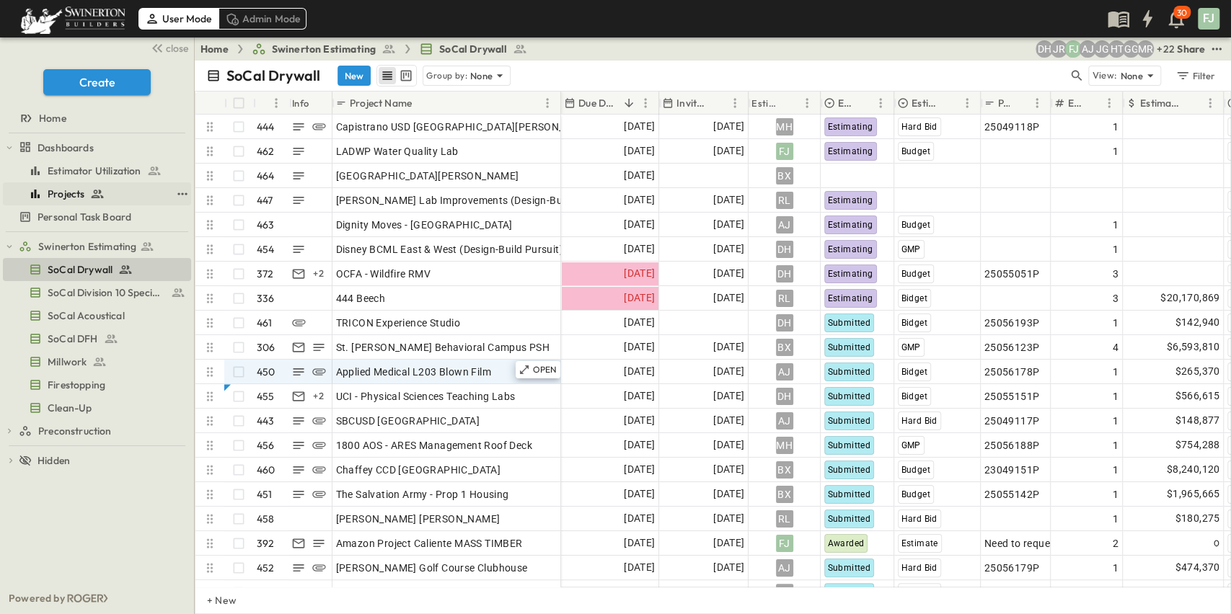
click at [66, 187] on span "Projects" at bounding box center [66, 194] width 37 height 14
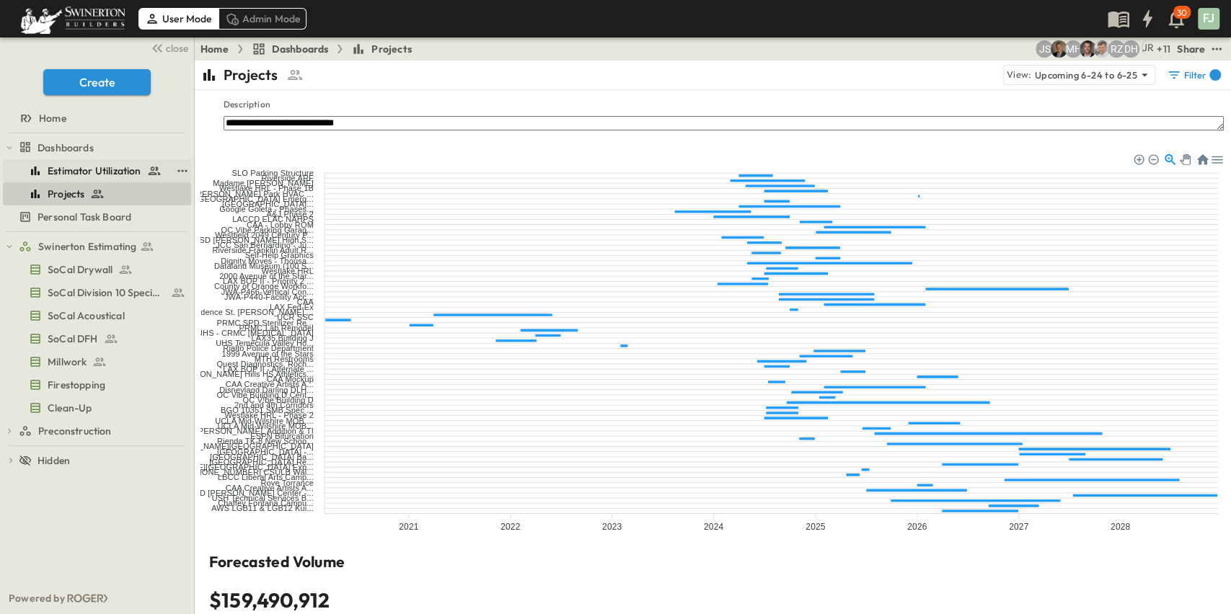
click at [95, 164] on span "Estimator Utilization" at bounding box center [95, 171] width 94 height 14
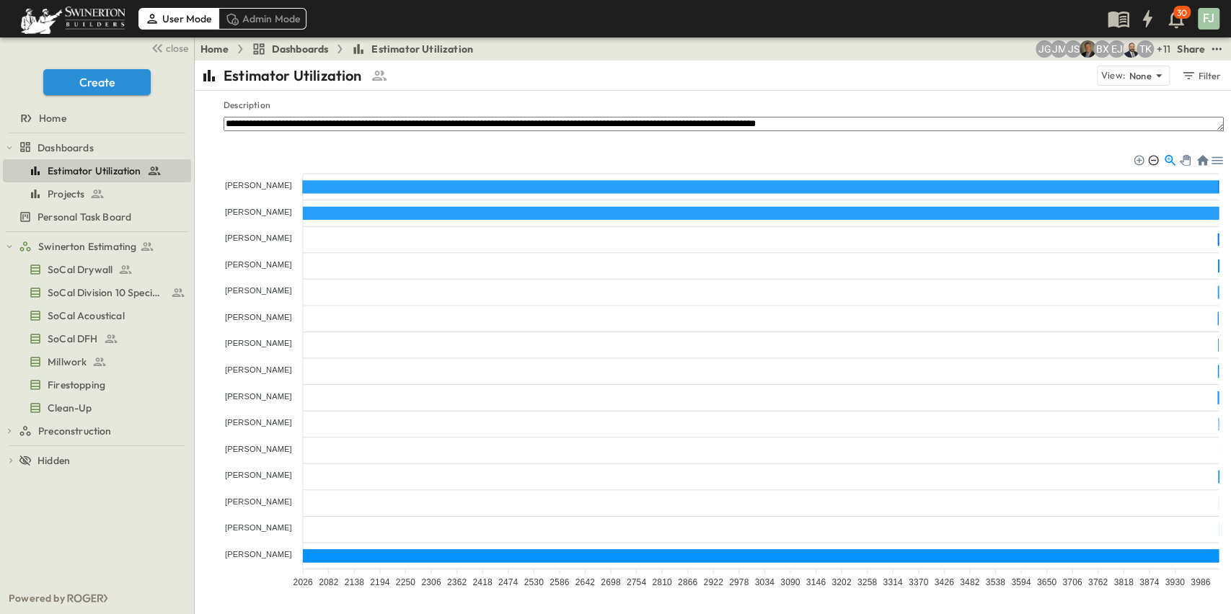
click at [1014, 154] on div at bounding box center [1152, 159] width 10 height 10
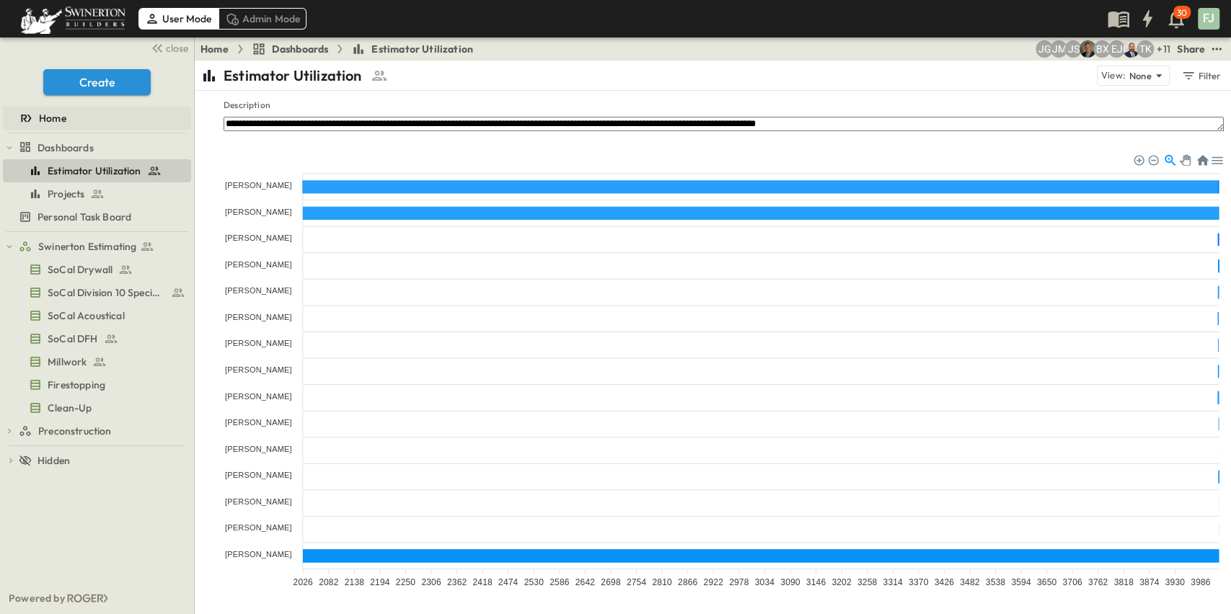
click at [56, 111] on span "Home" at bounding box center [52, 118] width 27 height 14
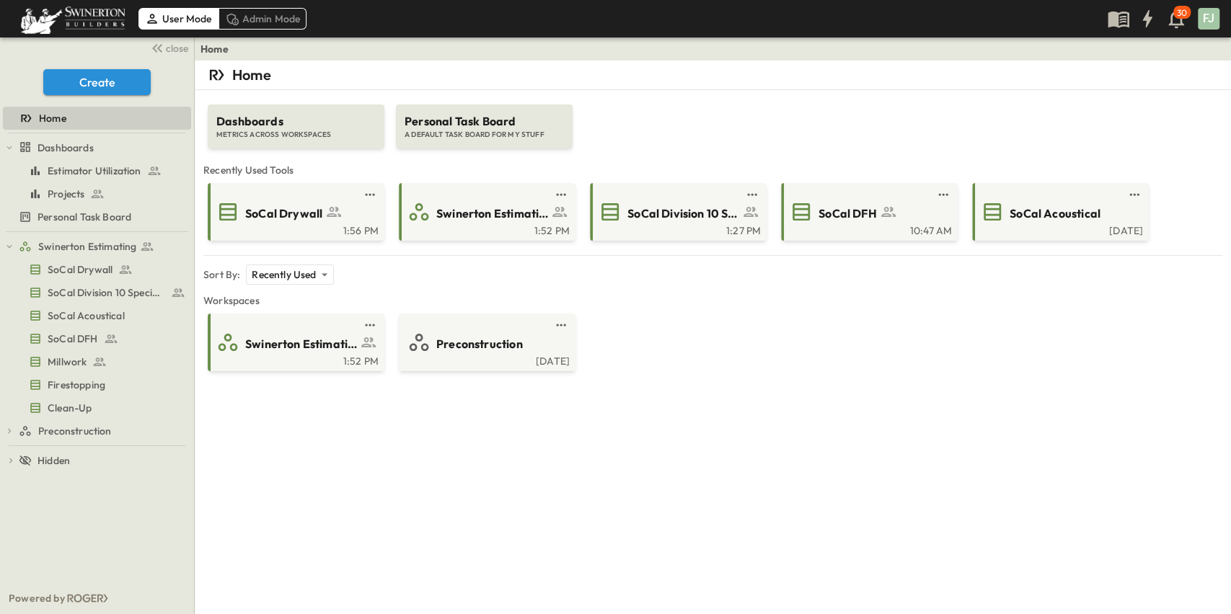
click at [776, 488] on div "**********" at bounding box center [713, 368] width 1036 height 614
click at [254, 205] on span "SoCal Drywall" at bounding box center [283, 213] width 77 height 17
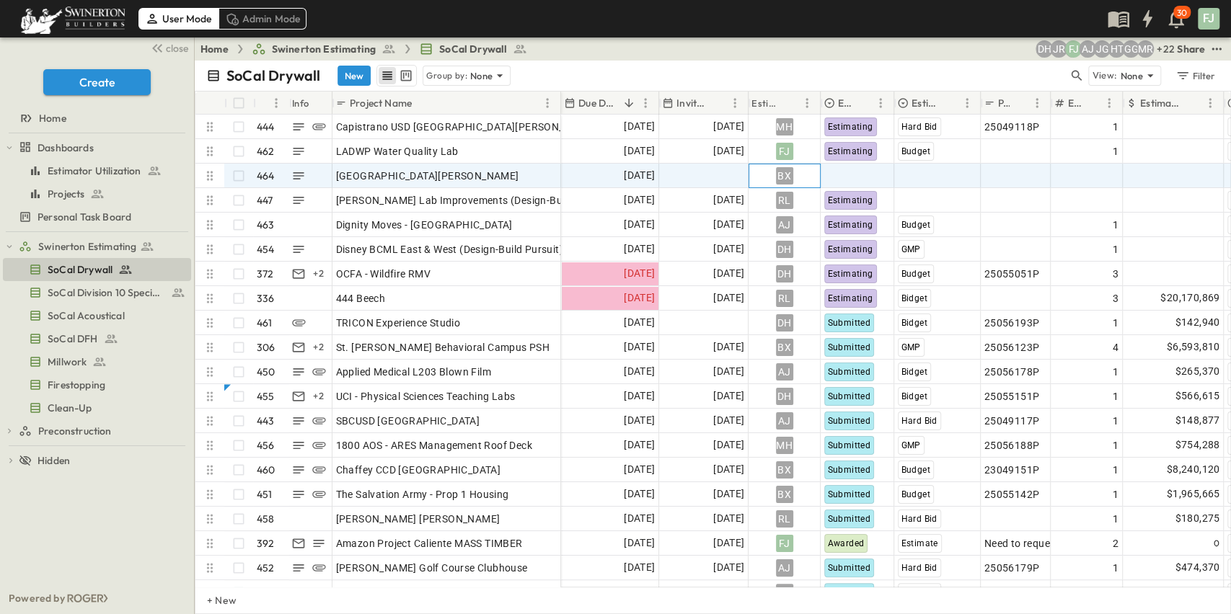
click at [807, 164] on div "BX" at bounding box center [784, 175] width 71 height 23
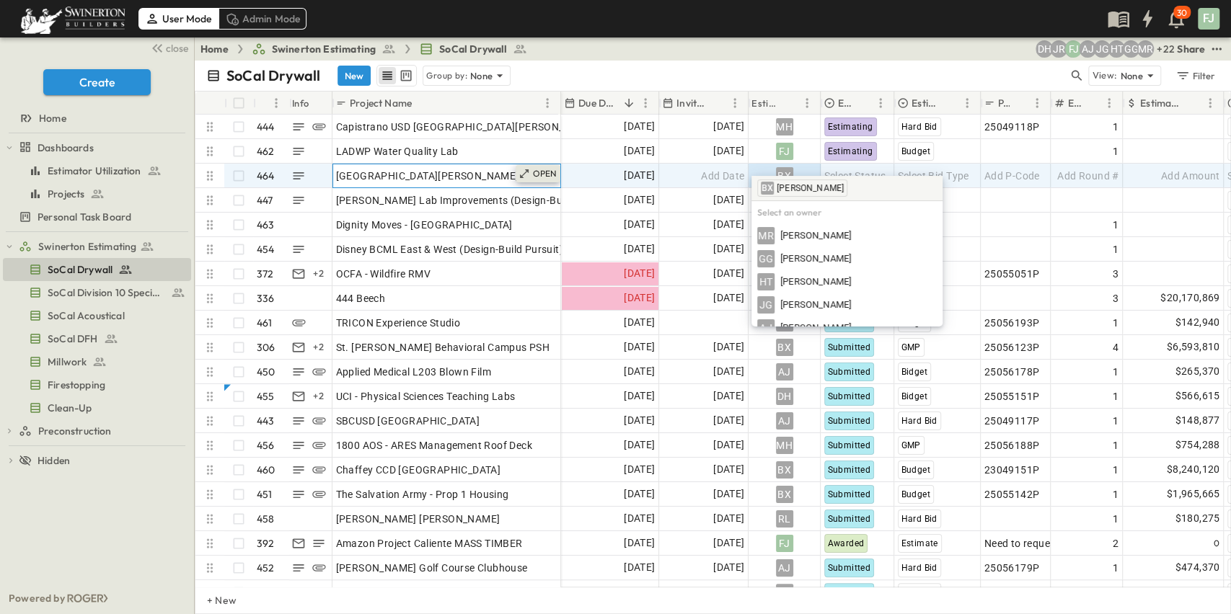
click at [545, 168] on p "OPEN" at bounding box center [545, 174] width 25 height 12
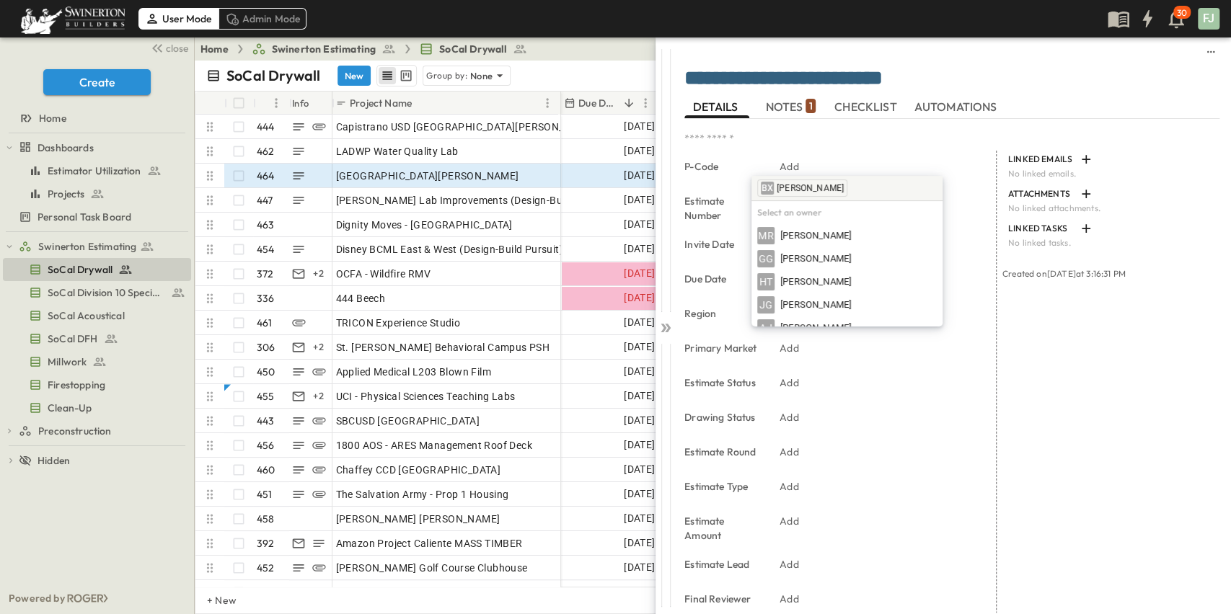
scroll to position [255, 0]
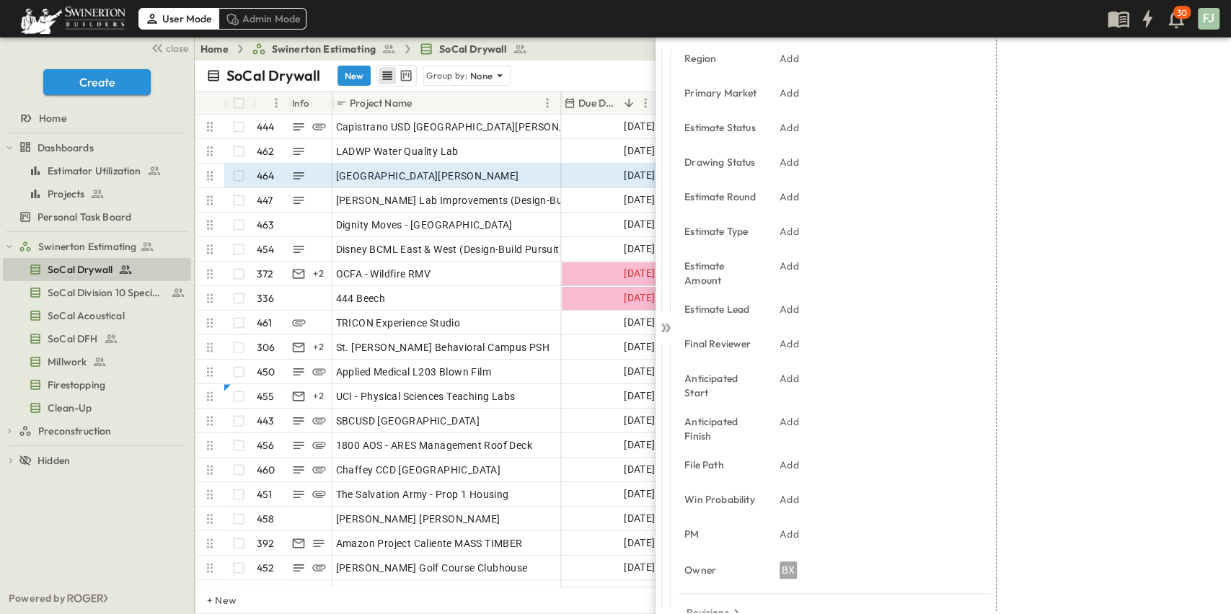
scroll to position [394, 0]
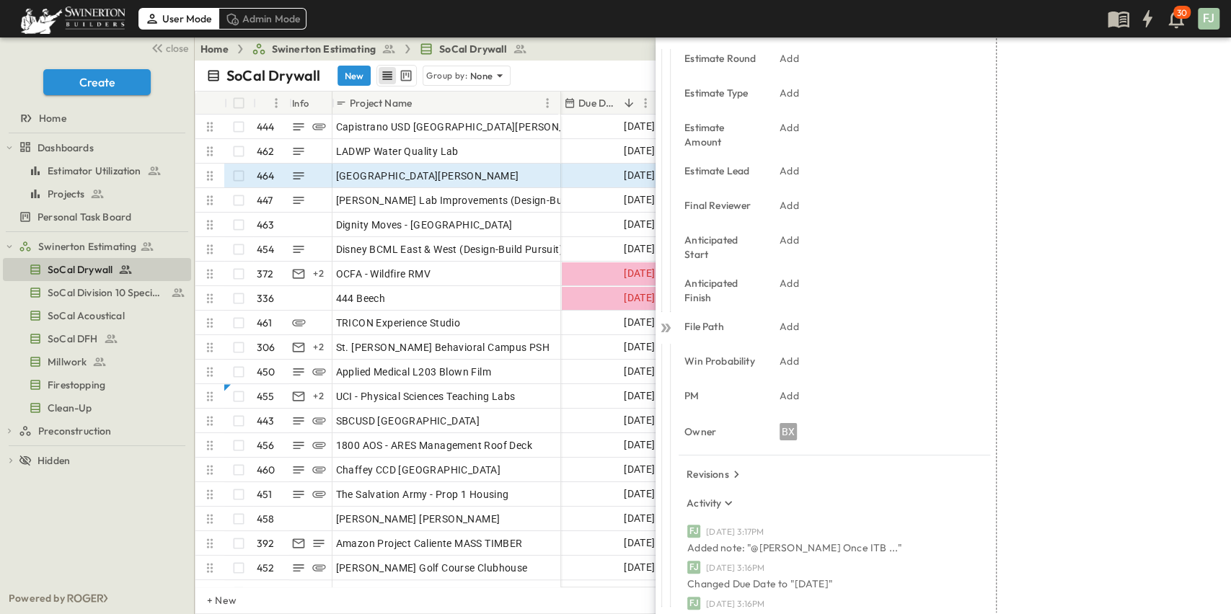
click at [1014, 484] on div "LINKED EMAILS No linked emails. ATTACHMENTS No linked attachments. LINKED TASKS…" at bounding box center [1107, 223] width 223 height 932
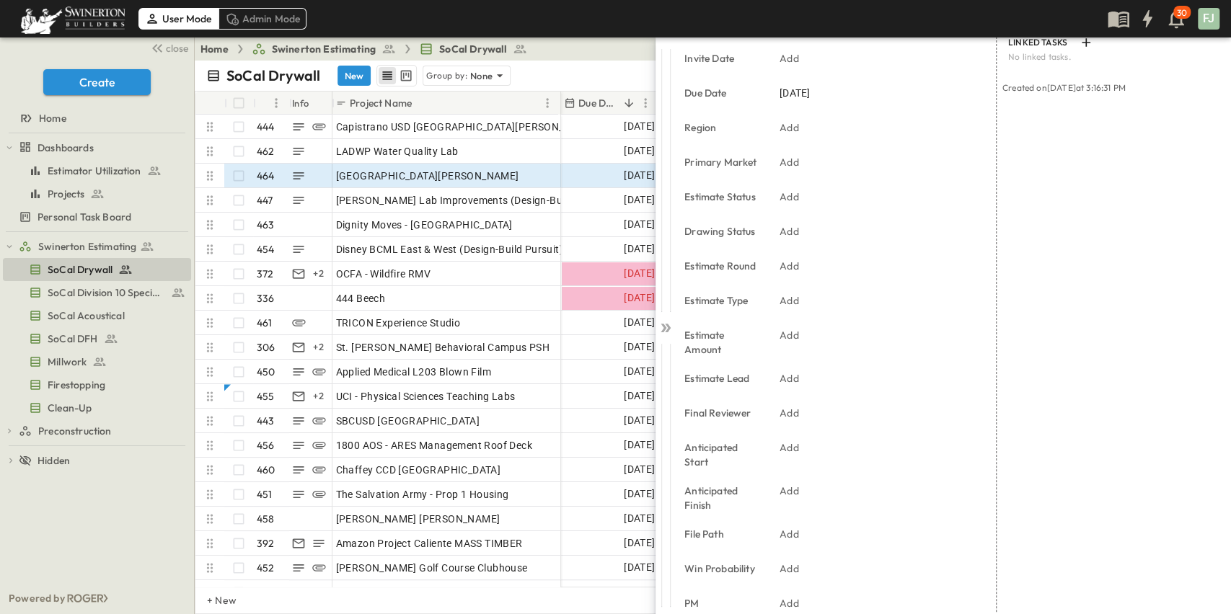
scroll to position [0, 0]
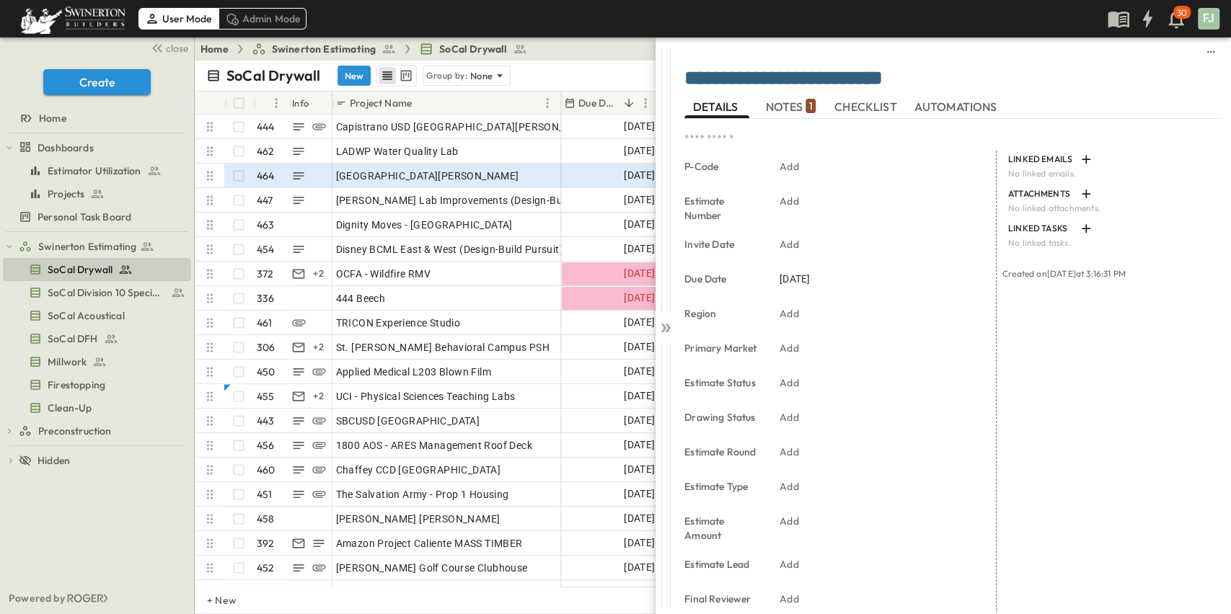
click at [787, 107] on span "NOTES 1" at bounding box center [790, 106] width 50 height 13
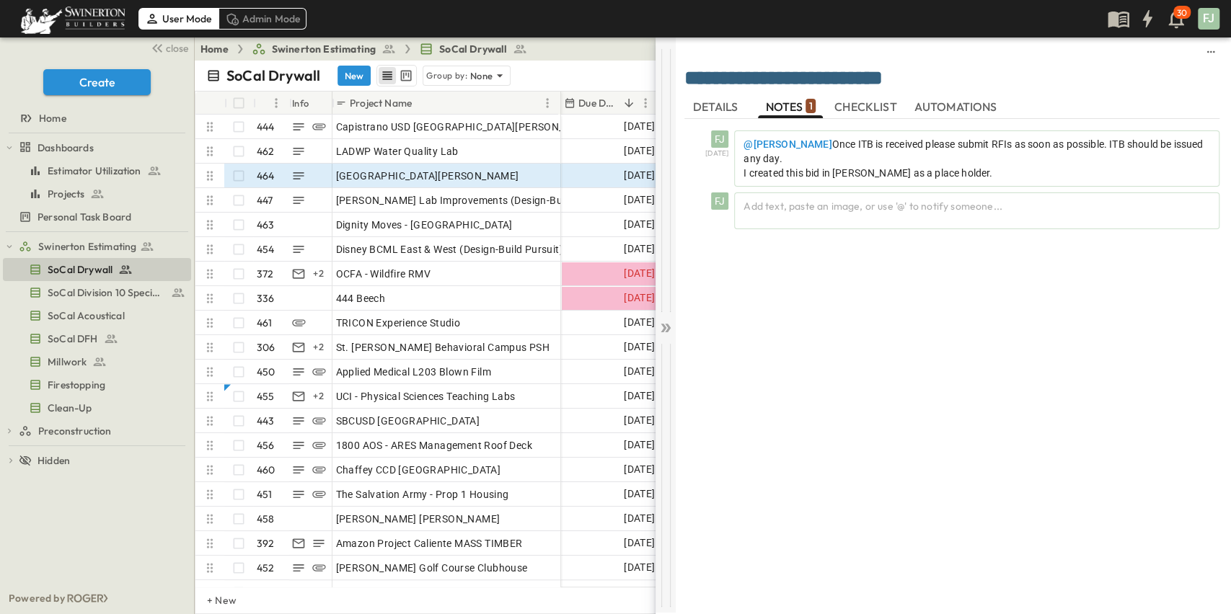
click at [665, 321] on icon at bounding box center [665, 328] width 14 height 14
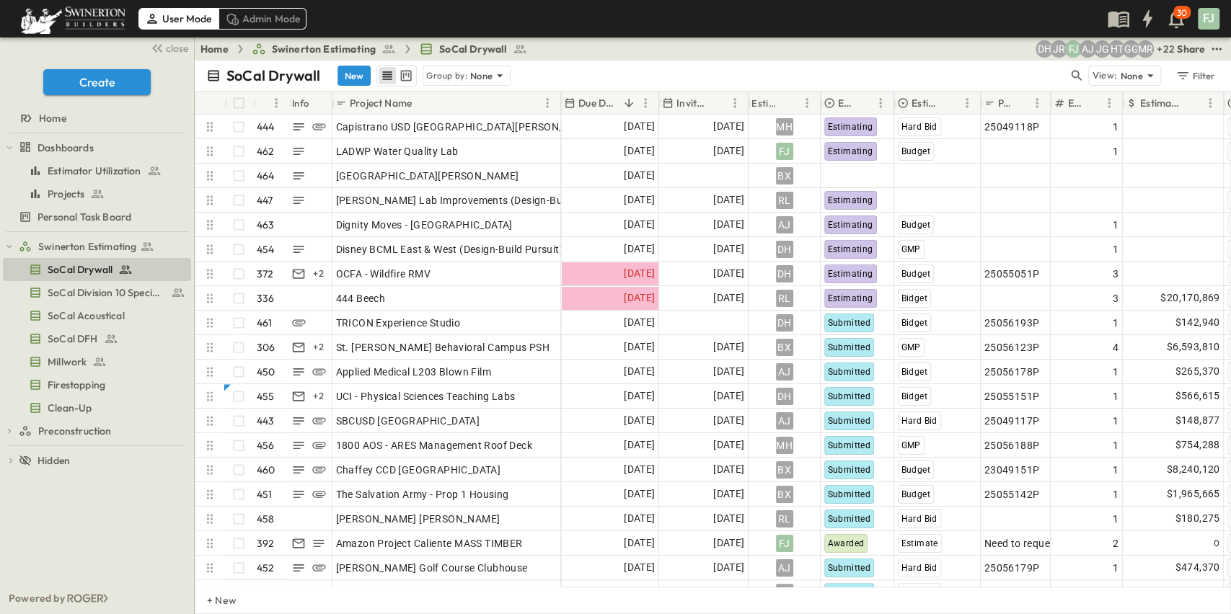
click at [789, 61] on div "SoCal Drywall New Group by: None View: None Filter" at bounding box center [713, 76] width 1036 height 30
click at [94, 285] on span "SoCal Division 10 Specialties" at bounding box center [98, 292] width 100 height 14
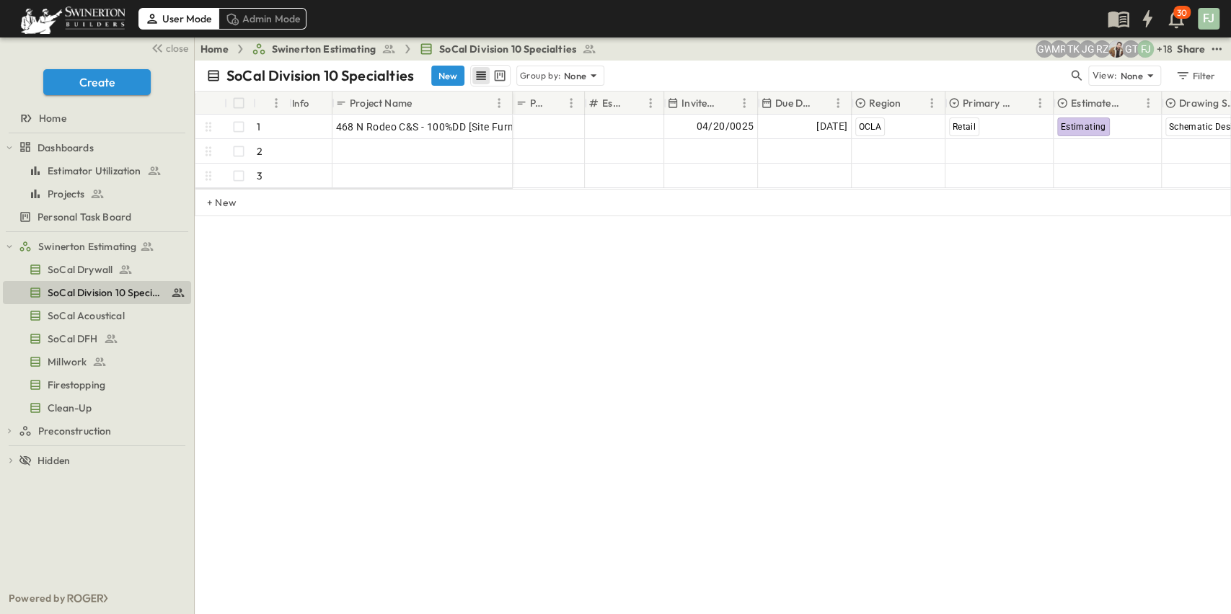
click at [784, 330] on div "SoCal Division 10 Specialties New Group by: None View: None Filter # Info Proje…" at bounding box center [713, 338] width 1036 height 554
click at [89, 262] on span "SoCal Drywall" at bounding box center [80, 269] width 65 height 14
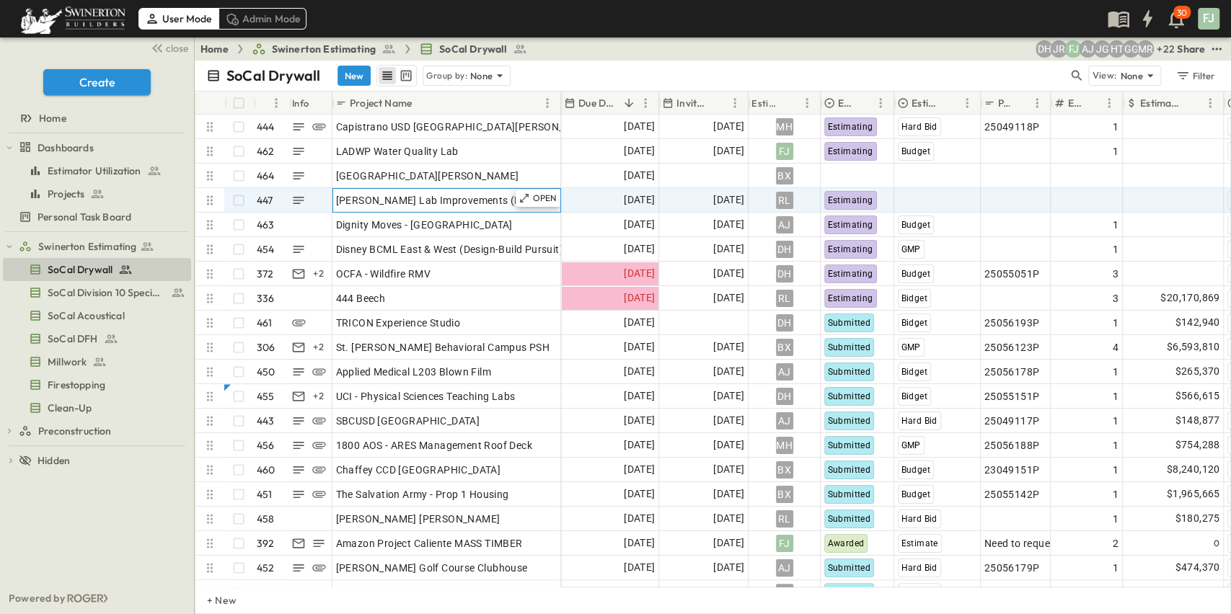
click at [476, 190] on div "[PERSON_NAME] Lab Improvements (Design-Build)" at bounding box center [446, 200] width 221 height 20
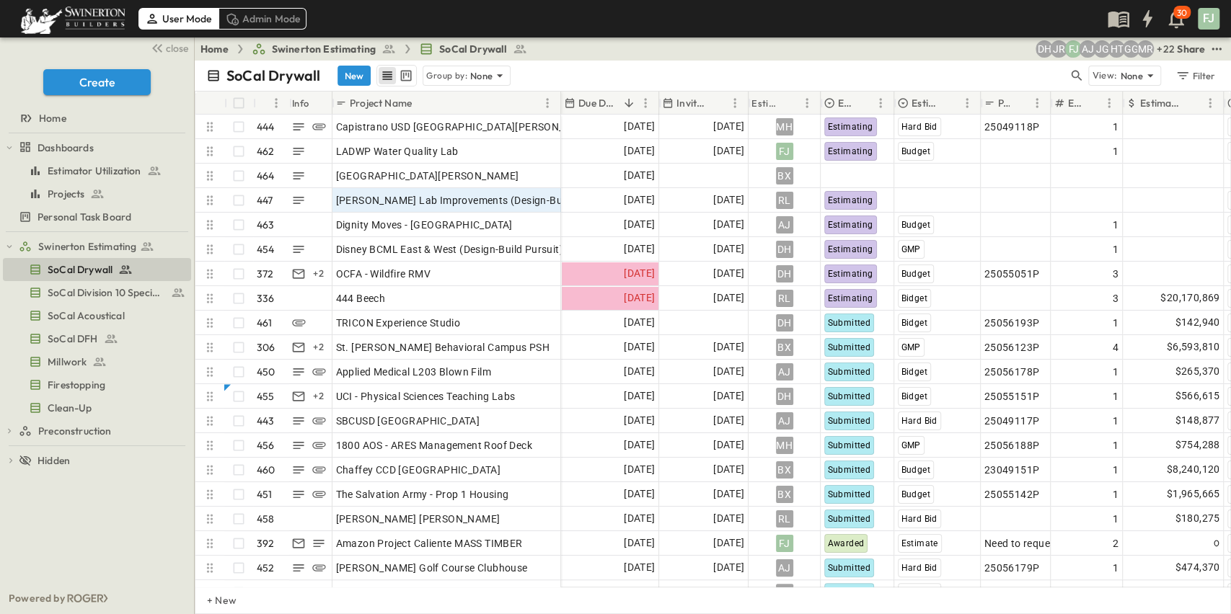
click at [577, 61] on div "SoCal Drywall New Group by: None View: None Filter" at bounding box center [713, 76] width 1036 height 30
click at [135, 285] on span "SoCal Division 10 Specialties" at bounding box center [98, 292] width 100 height 14
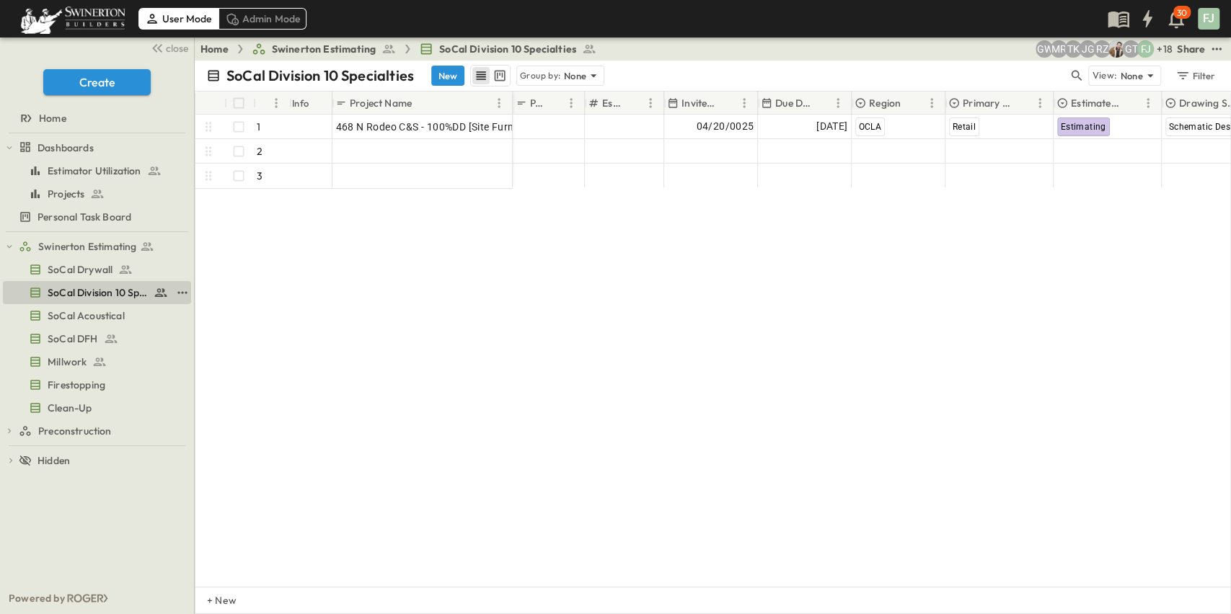
click at [115, 285] on span "SoCal Division 10 Specialties" at bounding box center [98, 292] width 100 height 14
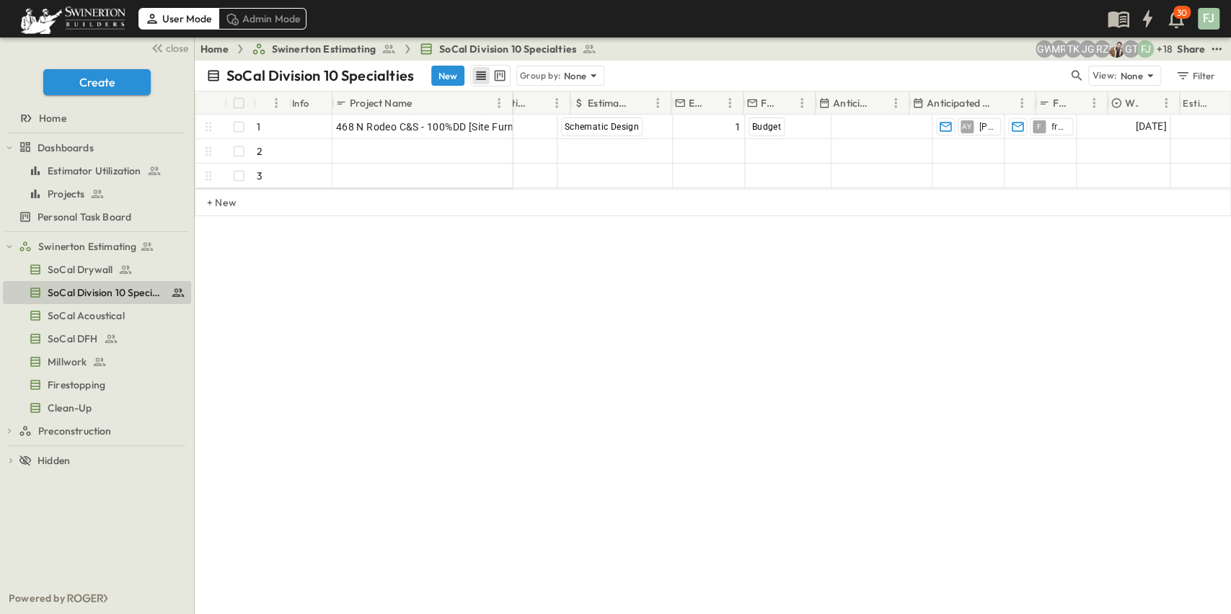
scroll to position [0, 959]
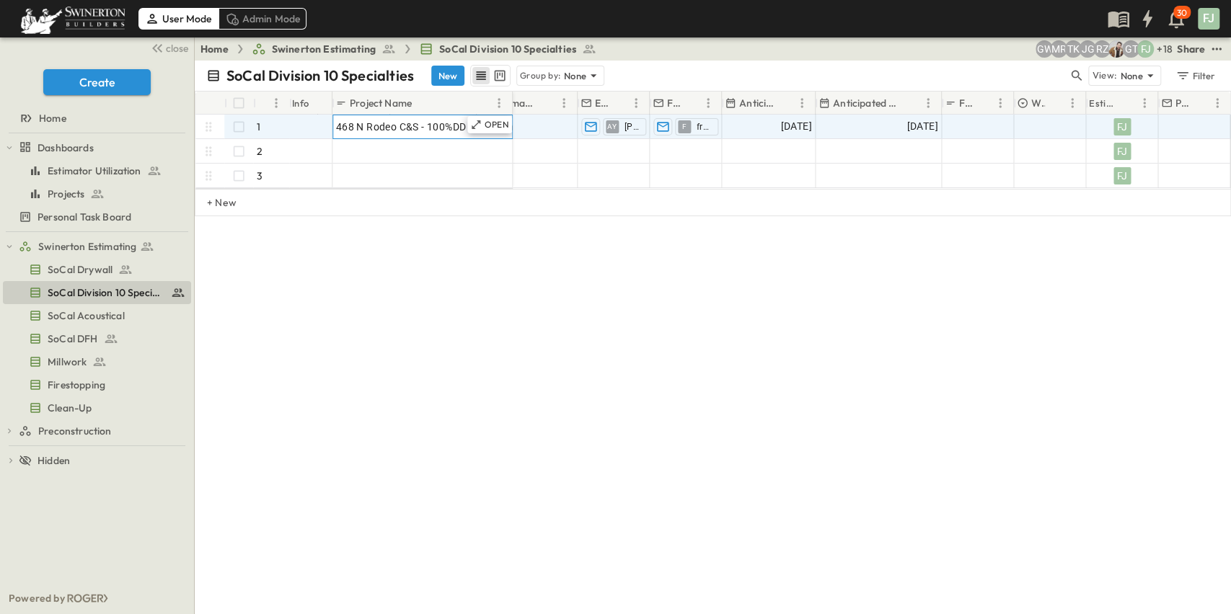
click at [404, 117] on div "468 N Rodeo C&S - 100%DD [Site Furnishings]" at bounding box center [422, 127] width 173 height 20
click at [1014, 118] on div "FJ" at bounding box center [1121, 126] width 71 height 23
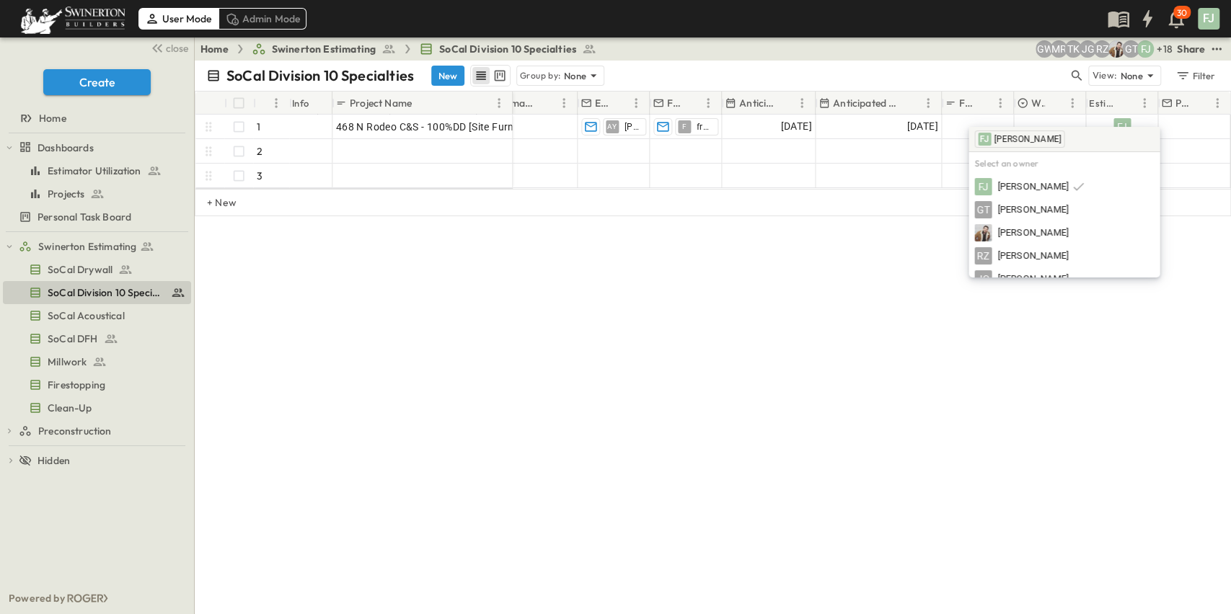
click at [1014, 145] on input "text" at bounding box center [1103, 139] width 72 height 19
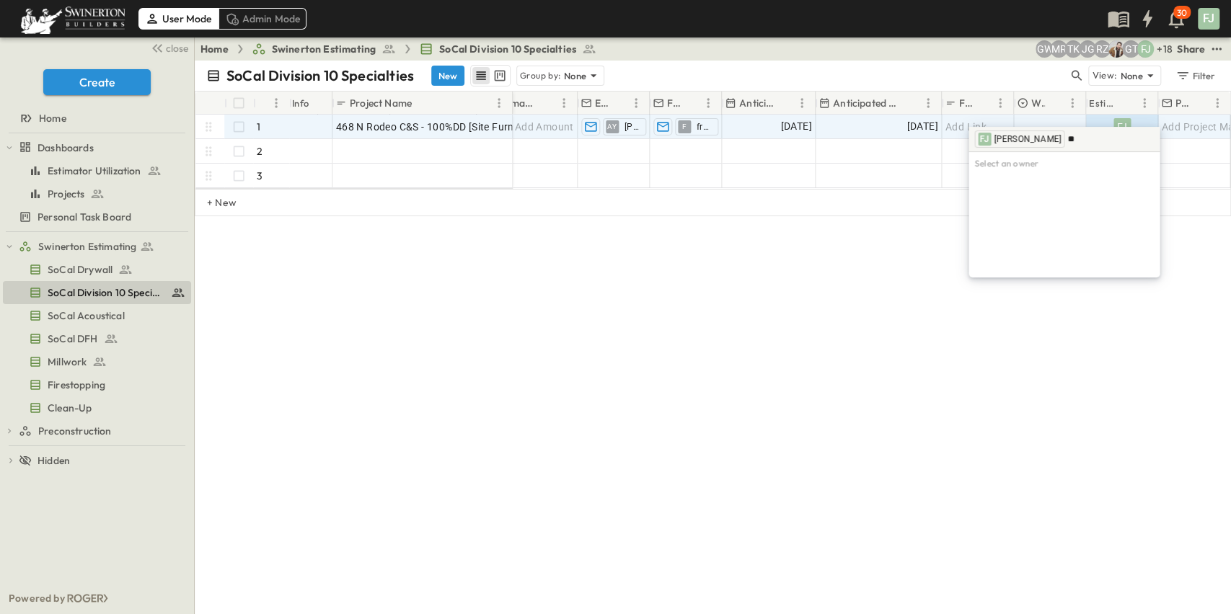
type input "*"
click at [916, 404] on div "SoCal Division 10 Specialties New Group by: None View: None Filter # Info Proje…" at bounding box center [713, 338] width 1036 height 554
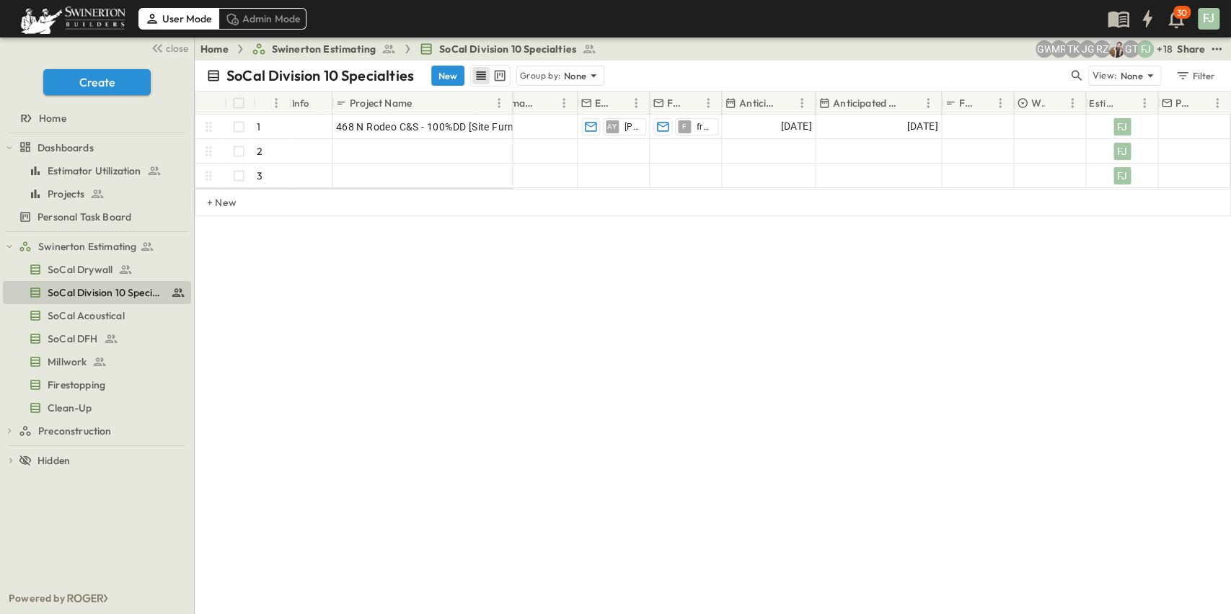
click at [1014, 374] on div "SoCal Division 10 Specialties New Group by: None View: None Filter # Info Proje…" at bounding box center [713, 338] width 1036 height 554
click at [1014, 44] on icon "test" at bounding box center [1216, 49] width 14 height 14
click at [1009, 317] on div "SoCal Division 10 Specialties New Group by: None View: None Filter # Info Proje…" at bounding box center [713, 338] width 1036 height 554
click at [1014, 45] on div "Share" at bounding box center [1191, 49] width 28 height 14
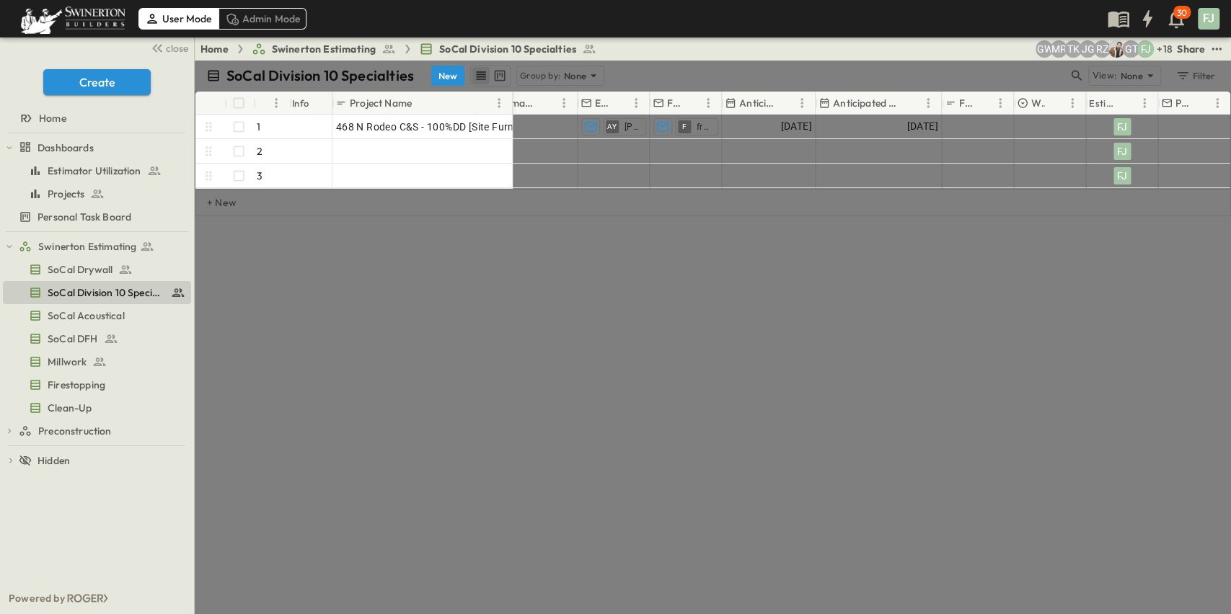
click at [986, 432] on div at bounding box center [615, 307] width 1231 height 614
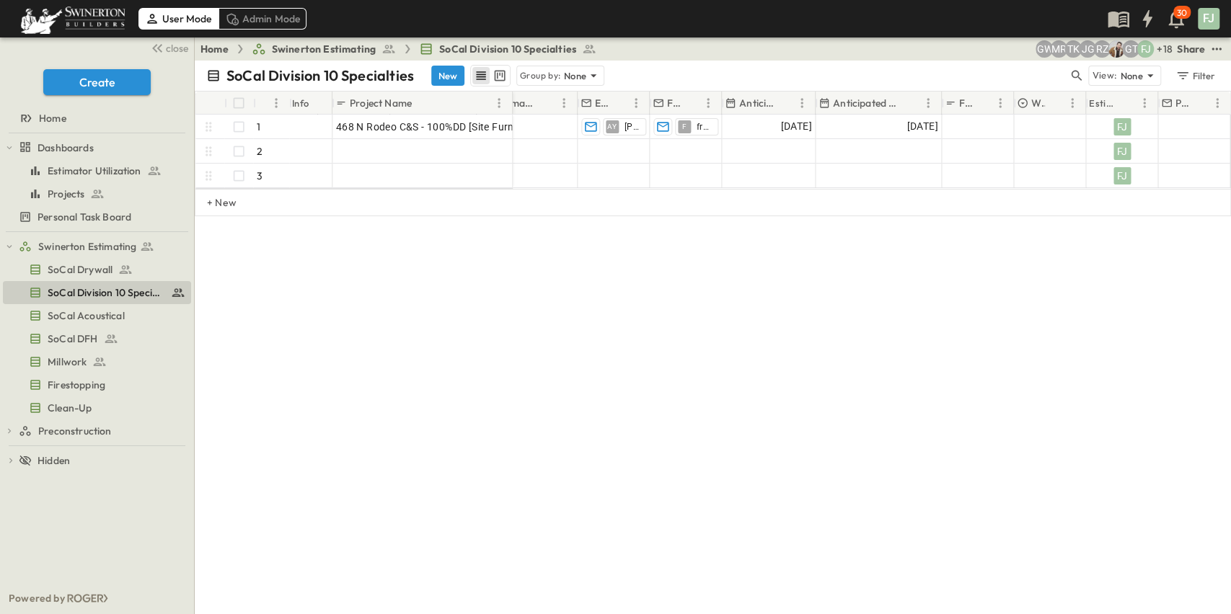
click at [611, 324] on div "SoCal Division 10 Specialties New Group by: None View: None Filter # Info Proje…" at bounding box center [713, 338] width 1036 height 554
drag, startPoint x: 658, startPoint y: 350, endPoint x: 706, endPoint y: 322, distance: 55.3
click at [658, 350] on div "SoCal Division 10 Specialties New Group by: None View: None Filter # Info Proje…" at bounding box center [713, 338] width 1036 height 554
click at [1014, 46] on div "Share" at bounding box center [1191, 49] width 28 height 14
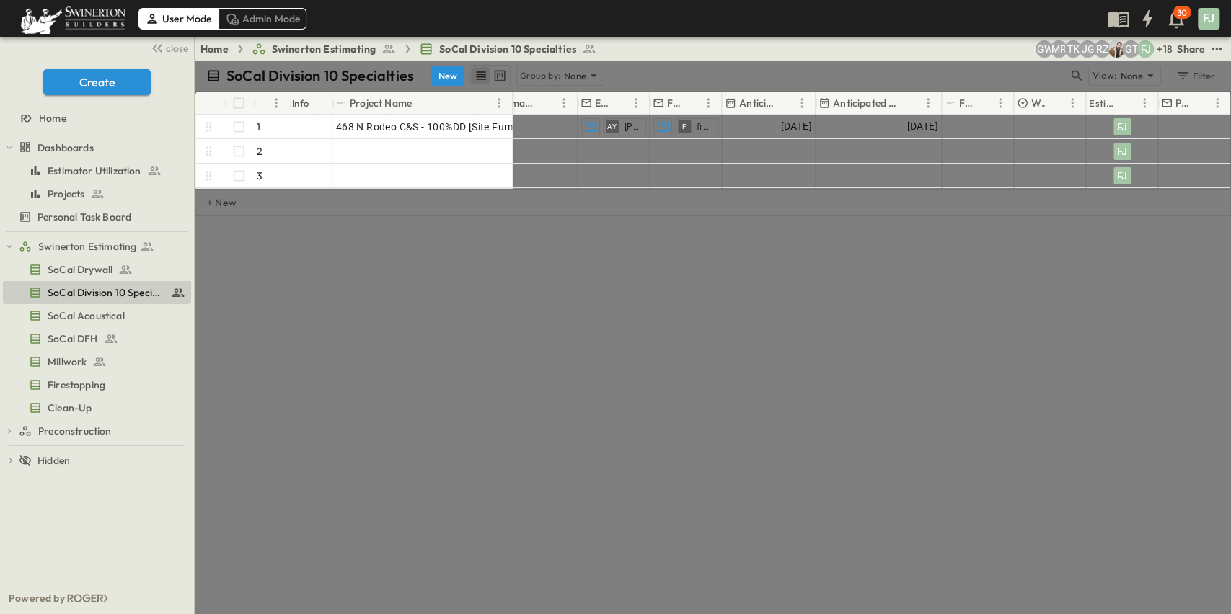
type input "****"
click at [549, 113] on span "[EMAIL_ADDRESS][DOMAIN_NAME]" at bounding box center [636, 112] width 174 height 13
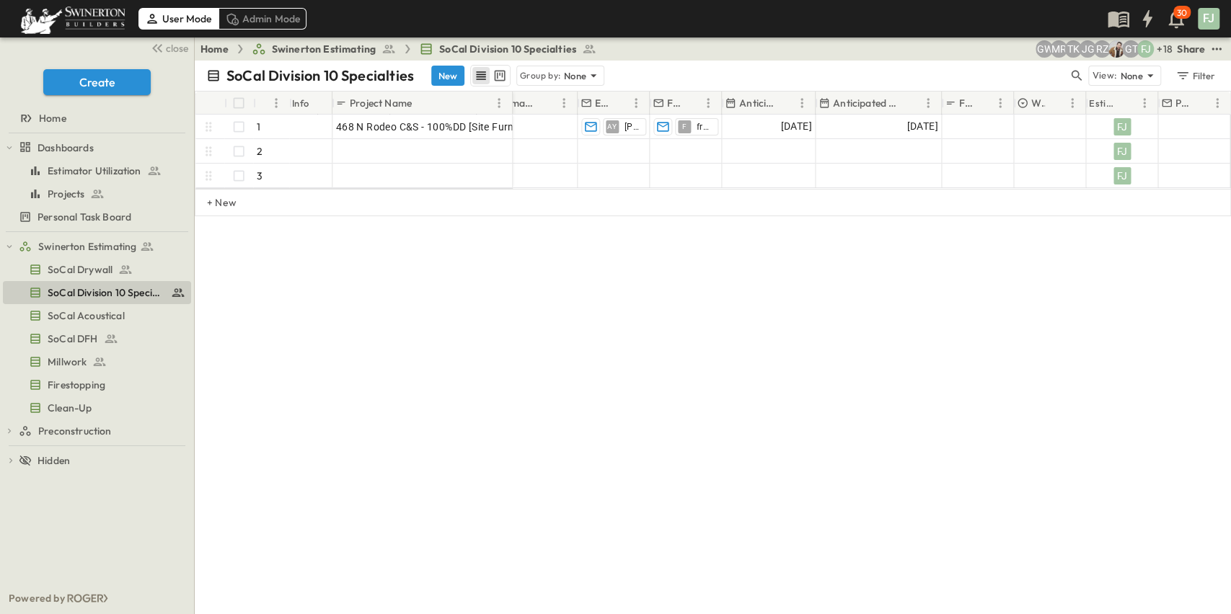
click at [1014, 415] on div "SoCal Division 10 Specialties New Group by: None View: None Filter # Info Proje…" at bounding box center [713, 338] width 1036 height 554
click at [1014, 45] on div "Share" at bounding box center [1191, 49] width 28 height 14
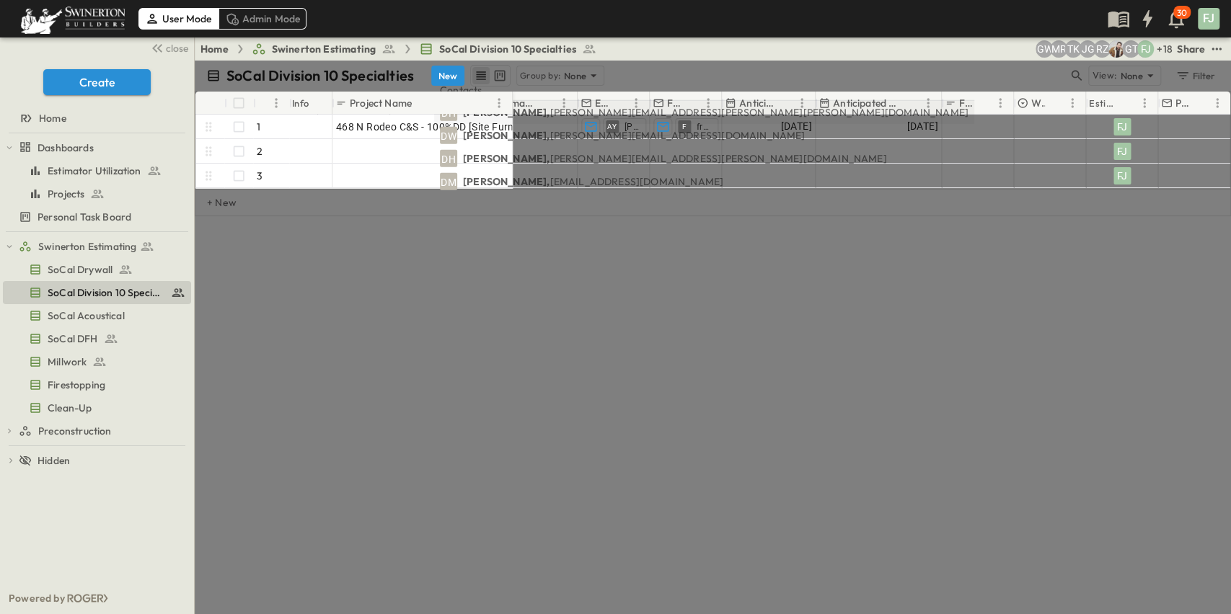
type input "****"
click at [528, 110] on p "[PERSON_NAME], [PERSON_NAME][EMAIL_ADDRESS][PERSON_NAME][PERSON_NAME][DOMAIN_NA…" at bounding box center [715, 112] width 505 height 14
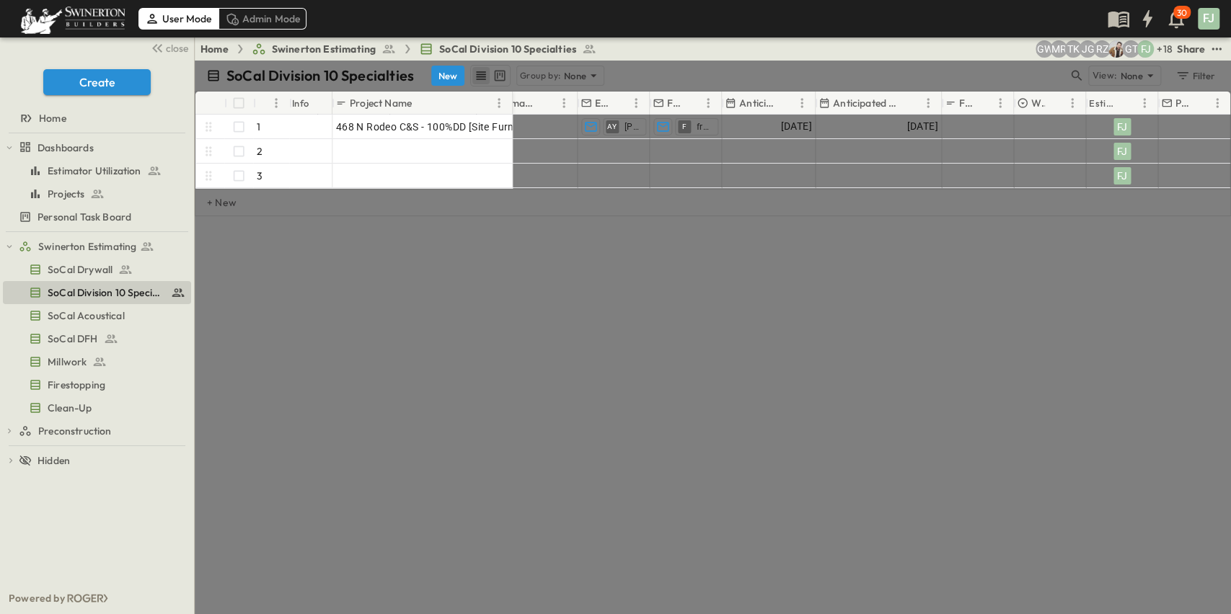
click at [938, 422] on div at bounding box center [615, 307] width 1231 height 614
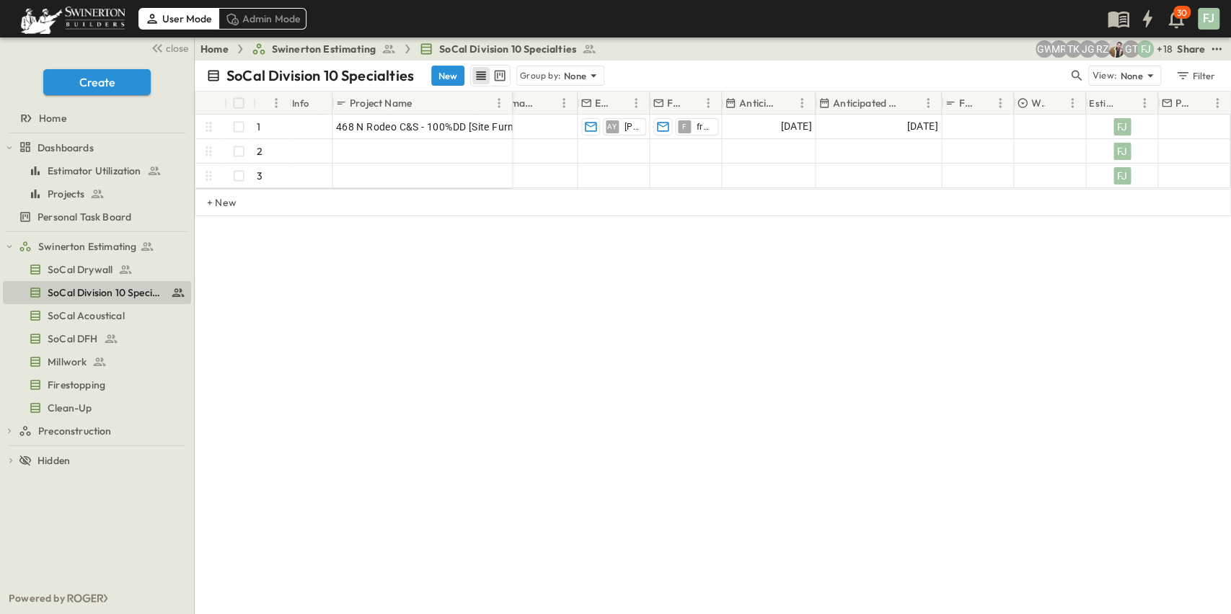
click at [873, 416] on div "SoCal Division 10 Specialties New Group by: None View: None Filter # Info Proje…" at bounding box center [713, 338] width 1036 height 554
drag, startPoint x: 171, startPoint y: 40, endPoint x: 275, endPoint y: 65, distance: 106.8
click at [166, 40] on icon "button" at bounding box center [157, 48] width 17 height 17
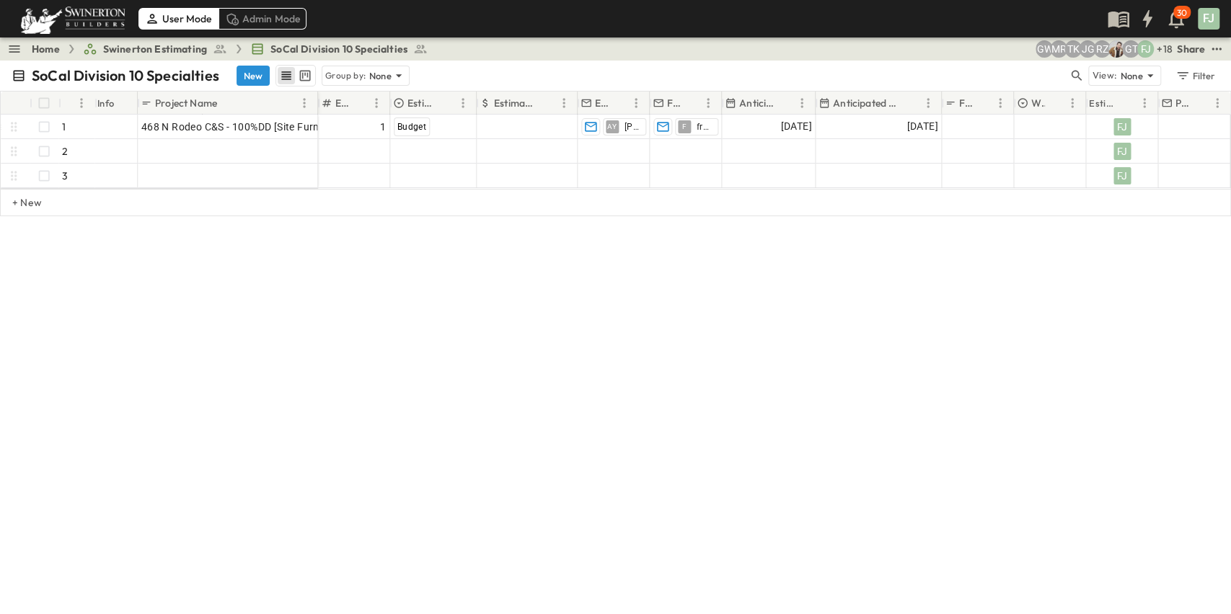
click at [658, 384] on div "SoCal Division 10 Specialties New Group by: None View: None Filter # Info Proje…" at bounding box center [615, 338] width 1231 height 554
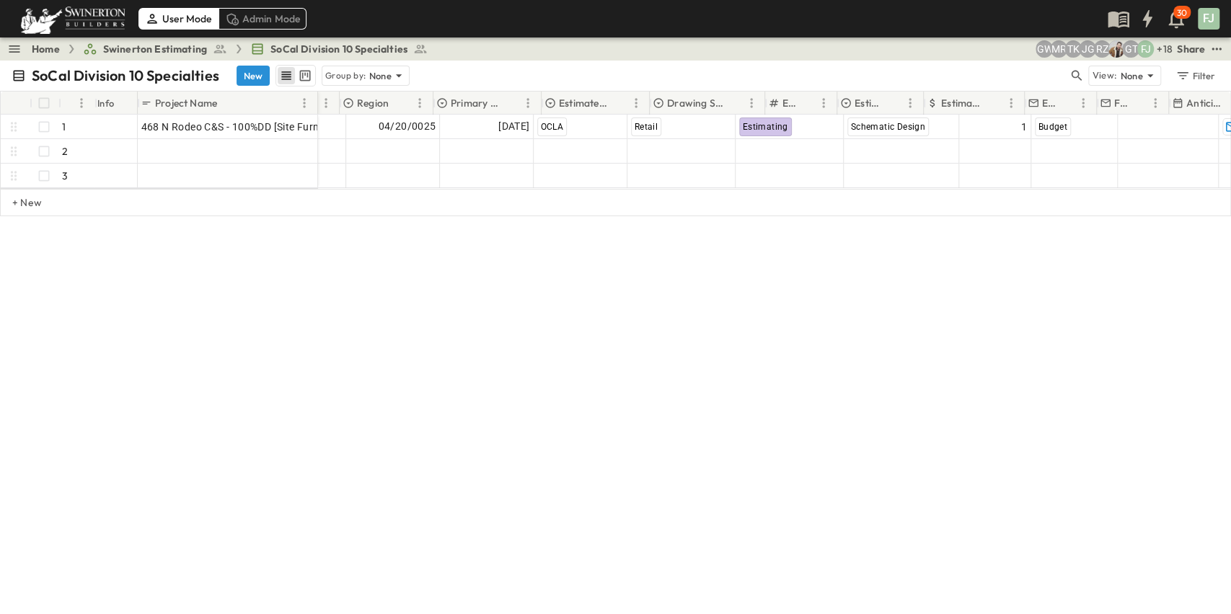
scroll to position [0, 0]
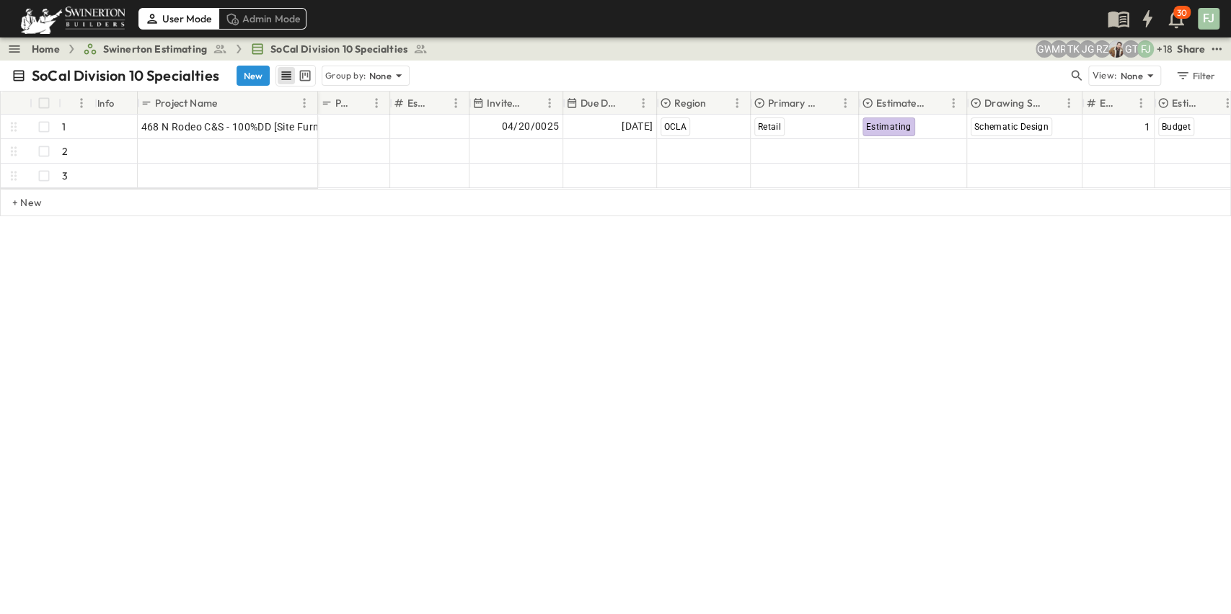
click at [762, 389] on div "SoCal Division 10 Specialties New Group by: None View: None Filter # Info Proje…" at bounding box center [615, 338] width 1231 height 554
click at [717, 309] on div "SoCal Division 10 Specialties New Group by: None View: None Filter # Info Proje…" at bounding box center [615, 338] width 1231 height 554
click at [676, 461] on div "SoCal Division 10 Specialties New Group by: None View: None Filter # Info Proje…" at bounding box center [615, 338] width 1231 height 554
click at [800, 506] on div "SoCal Division 10 Specialties New Group by: None View: None Filter # Info Proje…" at bounding box center [615, 338] width 1231 height 554
click at [912, 415] on div "SoCal Division 10 Specialties New Group by: None View: None Filter # Info Proje…" at bounding box center [615, 338] width 1231 height 554
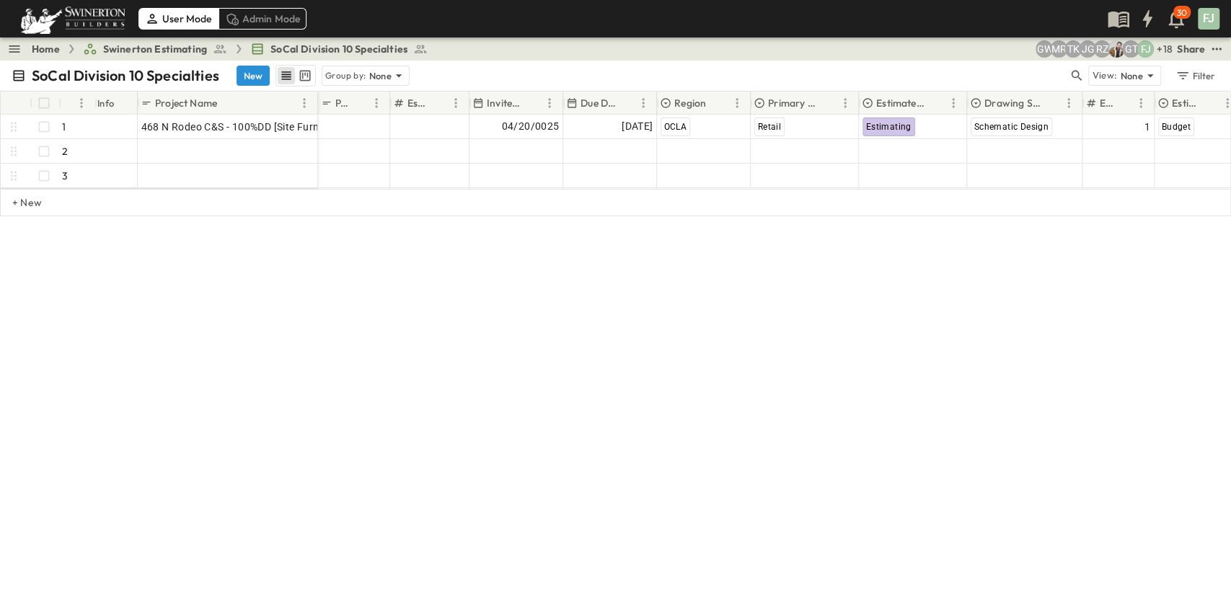
click at [592, 329] on div "SoCal Division 10 Specialties New Group by: None View: None Filter # Info Proje…" at bounding box center [615, 338] width 1231 height 554
click at [660, 404] on div "SoCal Division 10 Specialties New Group by: None View: None Filter # Info Proje…" at bounding box center [615, 338] width 1231 height 554
click at [831, 501] on div "SoCal Division 10 Specialties New Group by: None View: None Filter # Info Proje…" at bounding box center [615, 338] width 1231 height 554
click at [709, 340] on div "SoCal Division 10 Specialties New Group by: None View: None Filter # Info Proje…" at bounding box center [615, 338] width 1231 height 554
click at [754, 430] on div "SoCal Division 10 Specialties New Group by: None View: None Filter # Info Proje…" at bounding box center [615, 338] width 1231 height 554
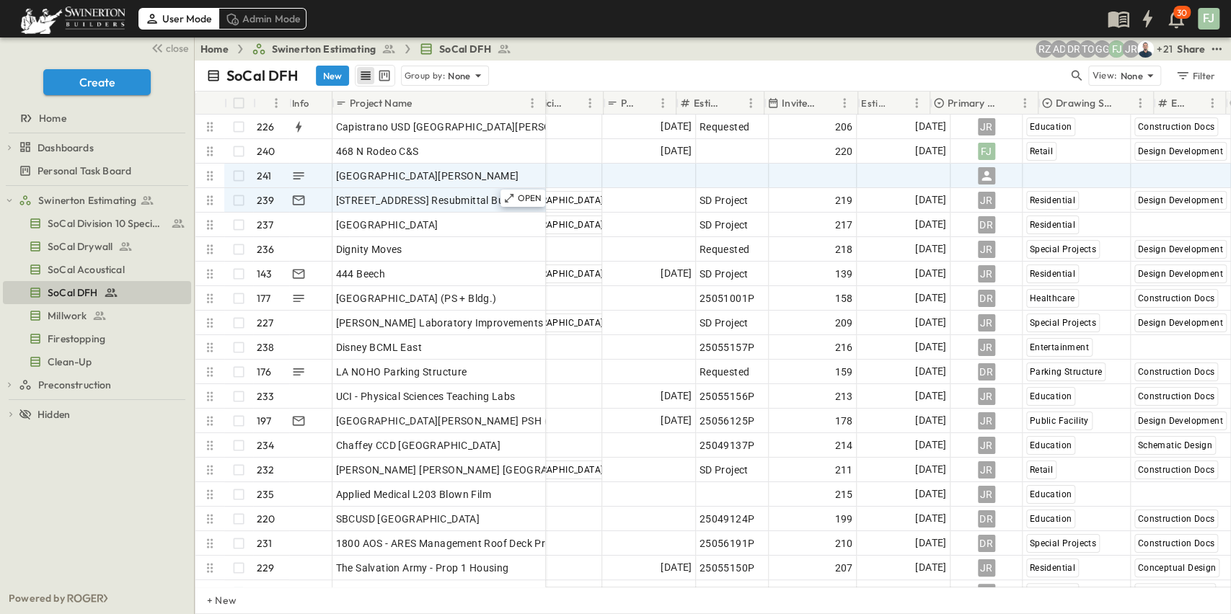
scroll to position [0, 404]
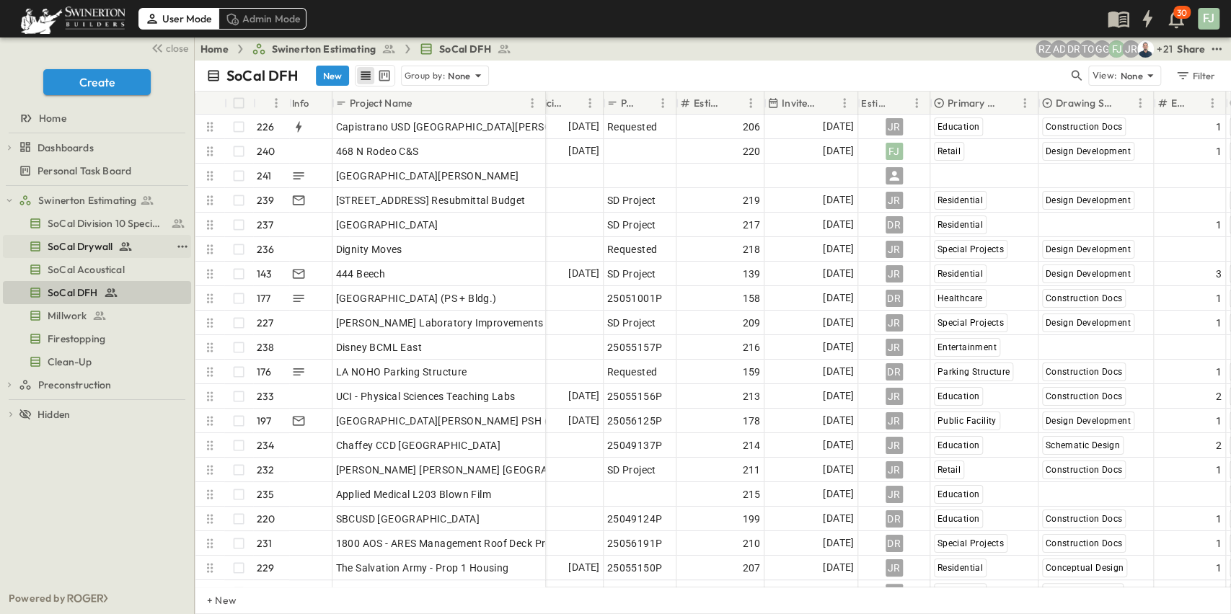
click at [89, 239] on span "SoCal Drywall" at bounding box center [80, 246] width 65 height 14
